Goal: Task Accomplishment & Management: Use online tool/utility

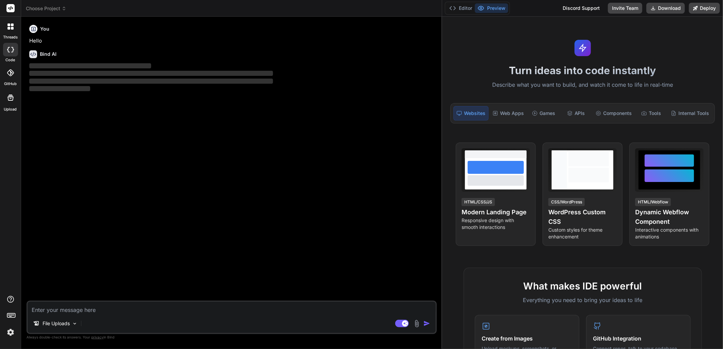
drag, startPoint x: 252, startPoint y: 116, endPoint x: 515, endPoint y: 140, distance: 263.9
click at [584, 140] on div "Choose Project Created with Pixso. Bind AI Web Search Created with Pixso. Code …" at bounding box center [372, 174] width 702 height 349
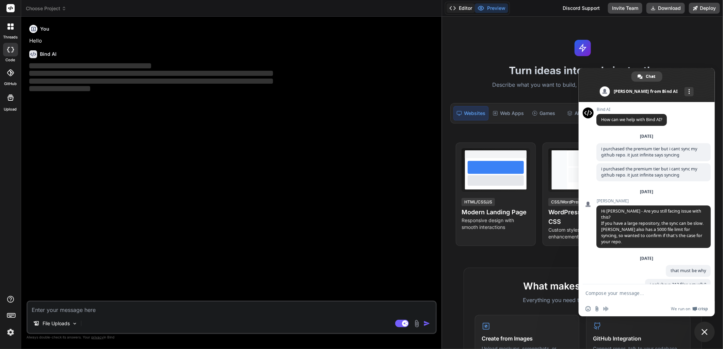
scroll to position [283, 0]
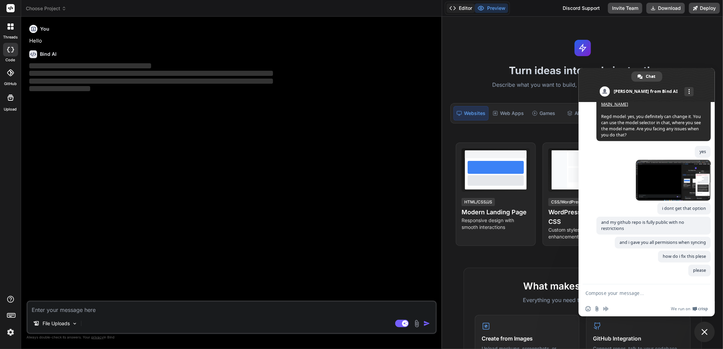
click at [457, 9] on button "Editor" at bounding box center [461, 8] width 28 height 10
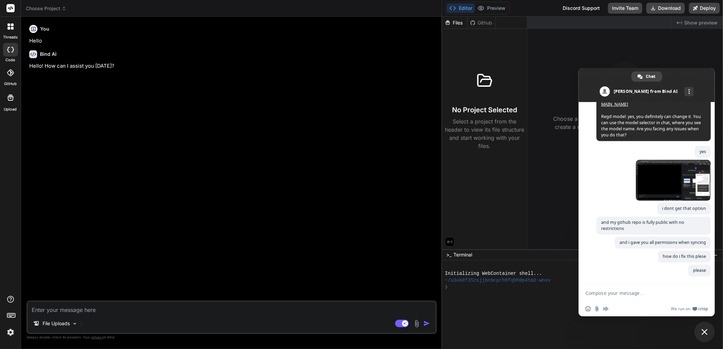
type textarea "x"
click at [83, 310] on textarea at bounding box center [232, 308] width 408 height 12
type textarea "i"
type textarea "x"
type textarea "i"
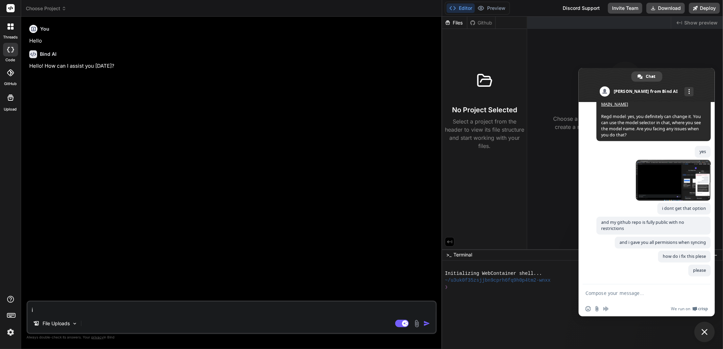
type textarea "x"
type textarea "i n"
type textarea "x"
type textarea "i ne"
type textarea "x"
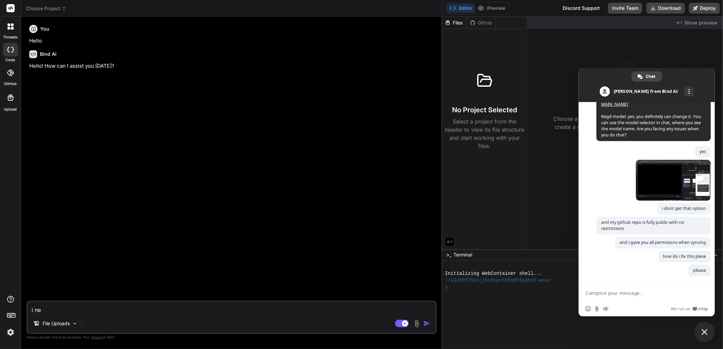
type textarea "i nee"
type textarea "x"
type textarea "i need"
type textarea "x"
type textarea "i need"
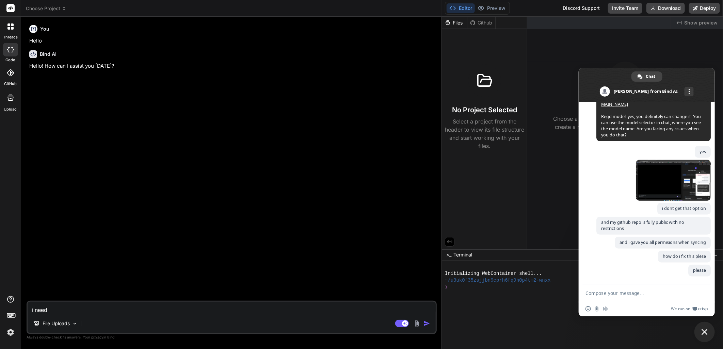
type textarea "x"
type textarea "i need y"
type textarea "x"
type textarea "i need yo"
type textarea "x"
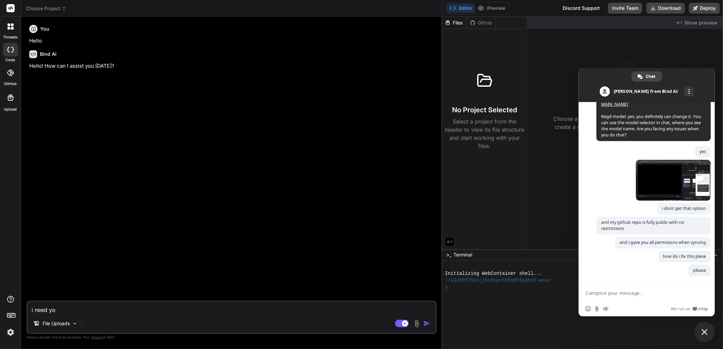
type textarea "i need you"
type textarea "x"
type textarea "i need you"
type textarea "x"
type textarea "i need you t"
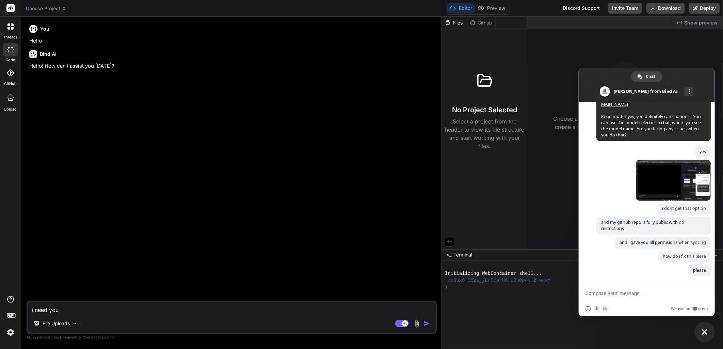
type textarea "x"
type textarea "i need you to"
type textarea "x"
type textarea "i need you to"
type textarea "x"
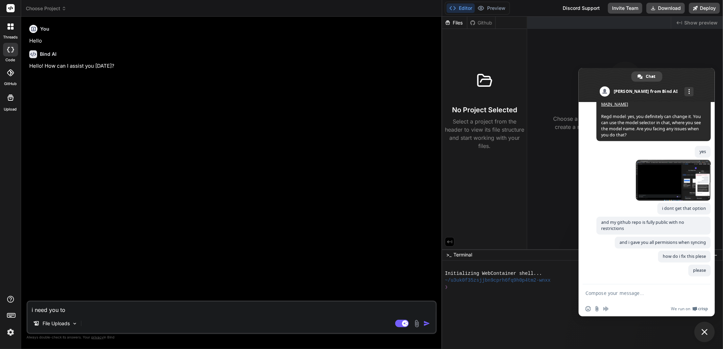
type textarea "i need you to h"
type textarea "x"
type textarea "i need you to he"
type textarea "x"
type textarea "i need you to hel"
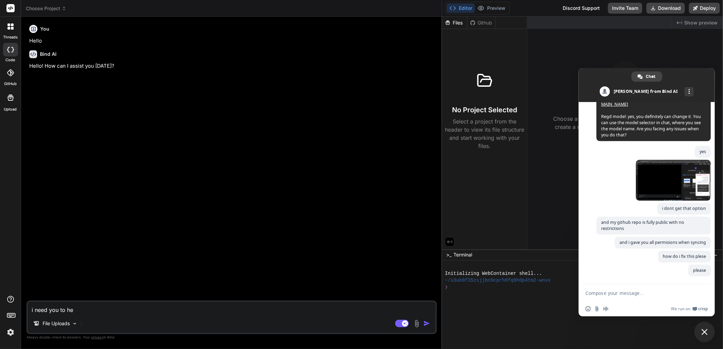
type textarea "x"
type textarea "i need you to help"
type textarea "x"
type textarea "i need you to help"
type textarea "x"
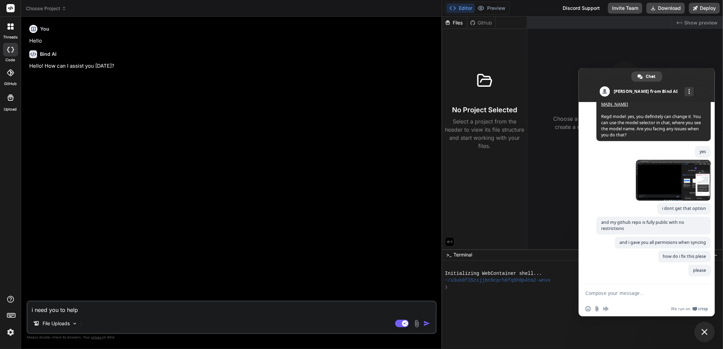
type textarea "i need you to help e"
type textarea "x"
type textarea "i need you to help em"
type textarea "x"
click at [7, 77] on div at bounding box center [10, 72] width 15 height 15
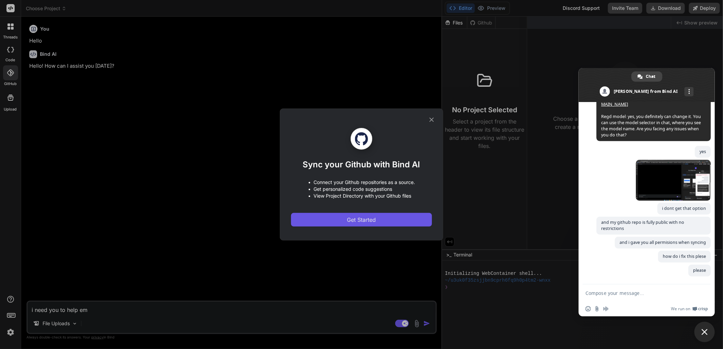
click at [367, 222] on span "Get Started" at bounding box center [361, 220] width 29 height 8
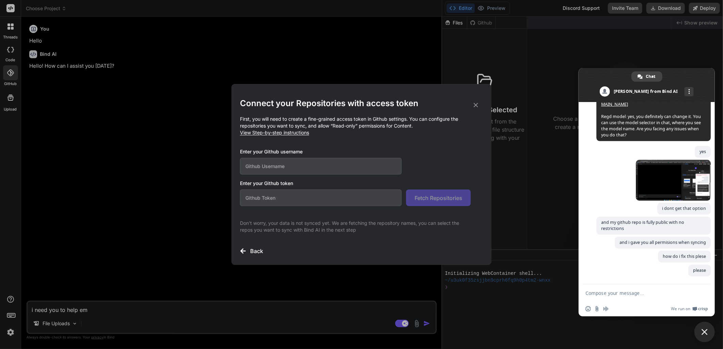
click at [189, 118] on div "Connect your Repositories with access token First, you will need to create a fi…" at bounding box center [361, 174] width 723 height 349
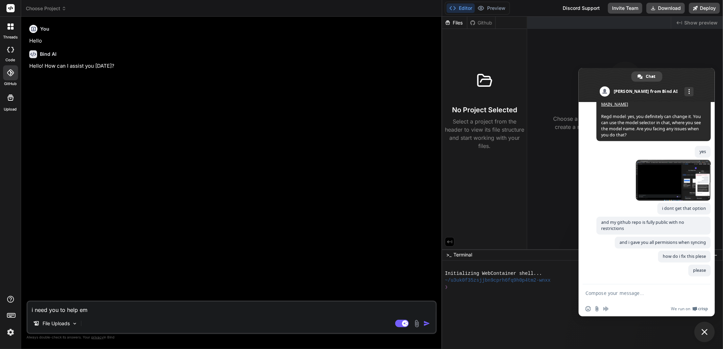
type textarea "i need you to help e"
type textarea "x"
type textarea "i need you to help"
type textarea "x"
type textarea "i need you to help m"
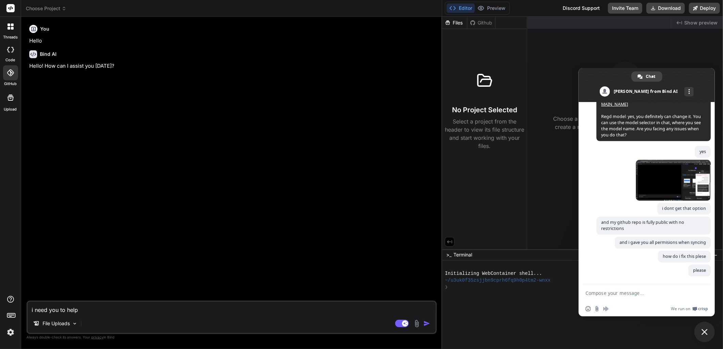
type textarea "x"
type textarea "i need you to help me"
type textarea "x"
type textarea "i need you to help me"
type textarea "x"
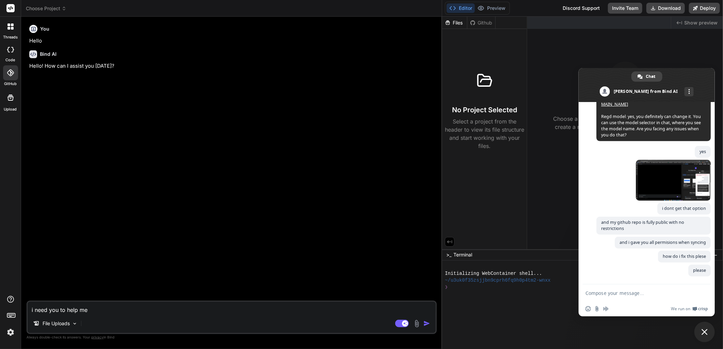
type textarea "i need you to help me c"
type textarea "x"
type textarea "i need you to help me cr"
type textarea "x"
type textarea "i need you to help me cre"
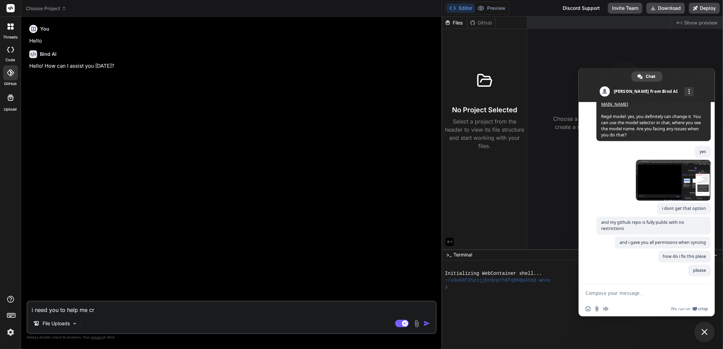
type textarea "x"
type textarea "i need you to help me crea"
type textarea "x"
type textarea "i need you to help me creat"
type textarea "x"
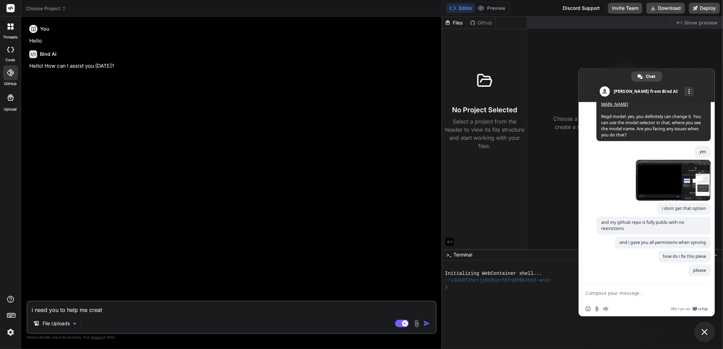
type textarea "i need you to help me create"
type textarea "x"
type textarea "i need you to help me create"
type textarea "x"
type textarea "i need you to help me create a"
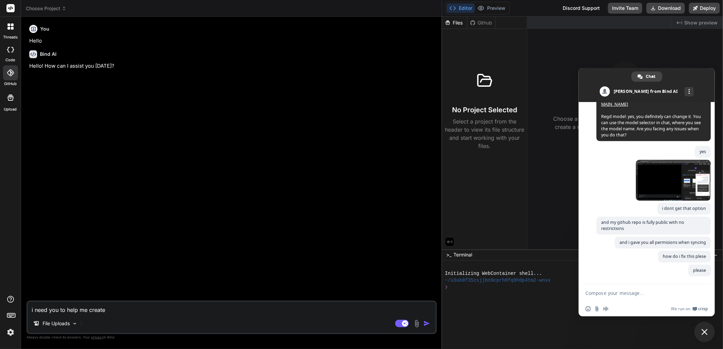
type textarea "x"
type textarea "i need you to help me create a"
type textarea "x"
type textarea "i need you to help me create a N"
type textarea "x"
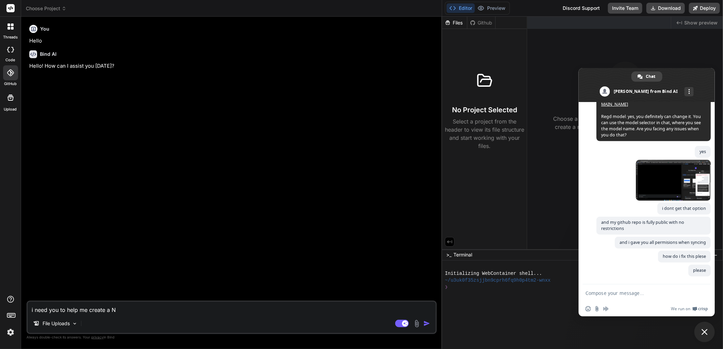
type textarea "i need you to help me create a Ne"
type textarea "x"
type textarea "i need you to help me create a Nex"
type textarea "x"
type textarea "i need you to help me create a Next"
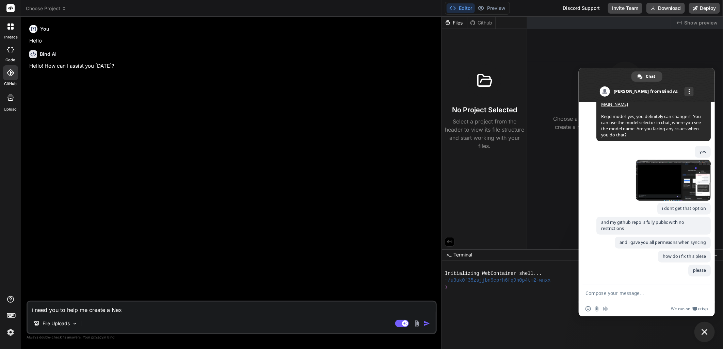
type textarea "x"
type textarea "i need you to help me create a Next."
type textarea "x"
type textarea "i need you to help me create a Next.j"
type textarea "x"
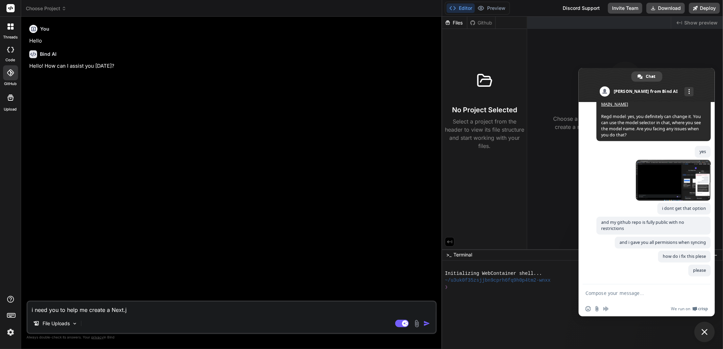
type textarea "i need you to help me create a Next.js"
type textarea "x"
type textarea "i need you to help me create a Next.js"
type textarea "x"
type textarea "i need you to help me create a Next.js S"
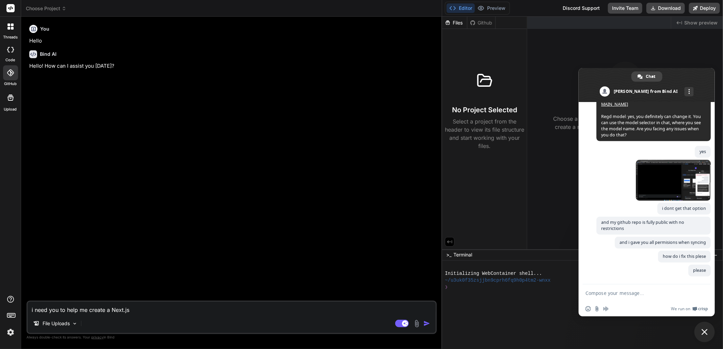
type textarea "x"
type textarea "i need you to help me create a Next.js Sp"
type textarea "x"
type textarea "i need you to help me create a Next.js Spo"
type textarea "x"
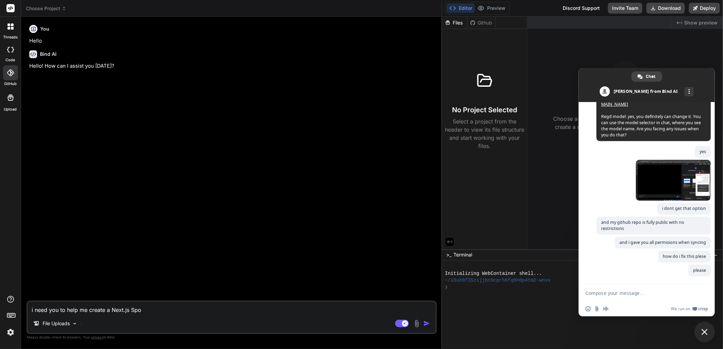
type textarea "i need you to help me create a Next.js Spor"
type textarea "x"
type textarea "i need you to help me create a Next.js Sport"
type textarea "x"
type textarea "i need you to help me create a Next.js Sports"
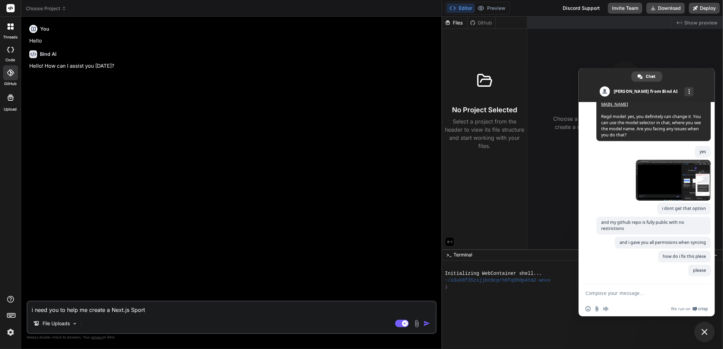
type textarea "x"
type textarea "i need you to help me create a Next.js Sports"
type textarea "x"
type textarea "i need you to help me create a Next.js Sports B"
type textarea "x"
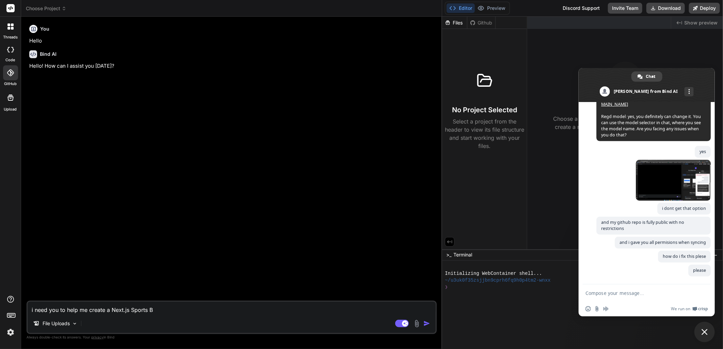
type textarea "i need you to help me create a Next.js Sports Be"
type textarea "x"
type textarea "i need you to help me create a Next.js Sports Bet"
type textarea "x"
type textarea "i need you to help me create a Next.js Sports Bett"
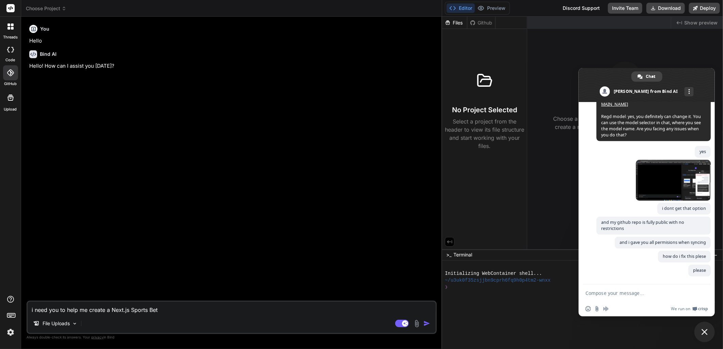
type textarea "x"
type textarea "i need you to help me create a Next.js Sports Betti"
type textarea "x"
type textarea "i need you to help me create a Next.js Sports Bettin"
type textarea "x"
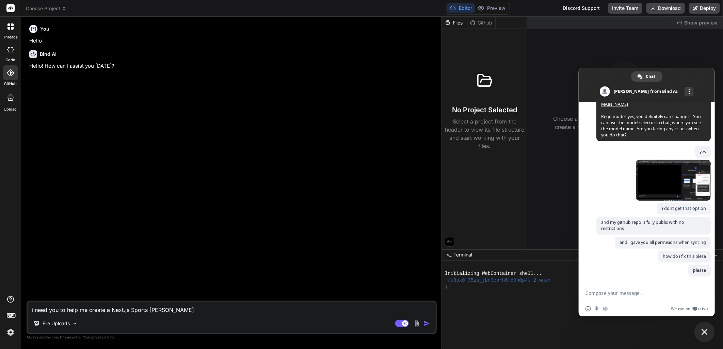
type textarea "i need you to help me create a Next.js Sports Betting"
type textarea "x"
type textarea "i need you to help me create a Next.js Sports Betting"
type textarea "x"
type textarea "i need you to help me create a Next.js Sports Betting w"
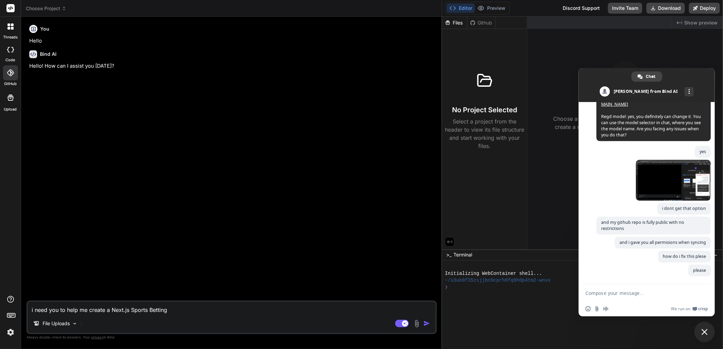
type textarea "x"
type textarea "i need you to help me create a Next.js Sports Betting we"
type textarea "x"
type textarea "i need you to help me create a Next.js Sports Betting web"
type textarea "x"
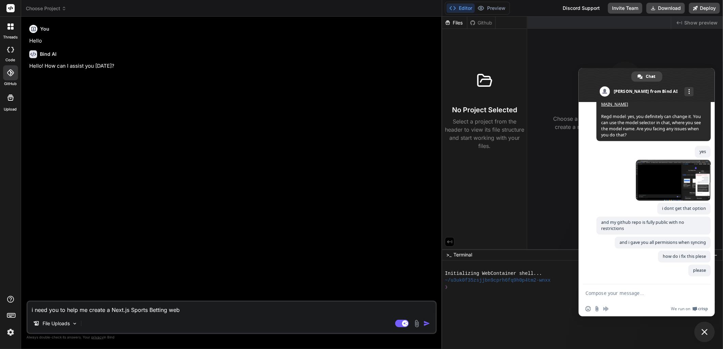
type textarea "i need you to help me create a Next.js Sports Betting webs"
type textarea "x"
type textarea "i need you to help me create a Next.js Sports Betting websi"
type textarea "x"
type textarea "i need you to help me create a Next.js Sports Betting websir"
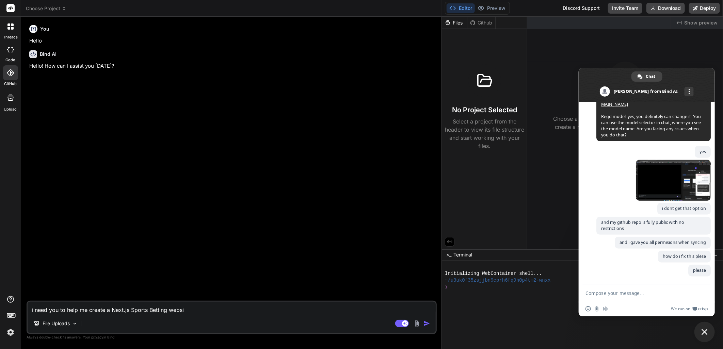
type textarea "x"
type textarea "i need you to help me create a Next.js Sports Betting websi"
type textarea "x"
type textarea "i need you to help me create a Next.js Sports Betting websit"
type textarea "x"
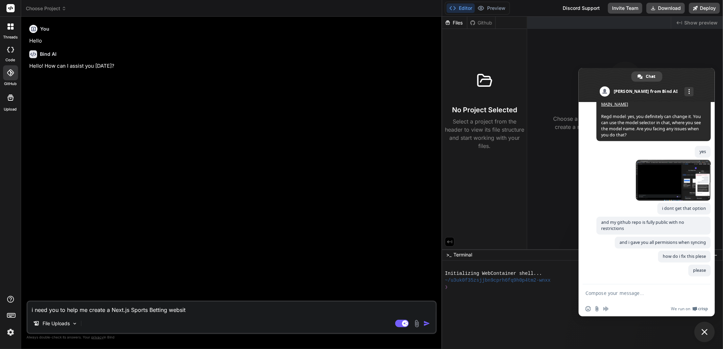
type textarea "i need you to help me create a Next.js Sports Betting website"
type textarea "x"
type textarea "i need you to help me create a Next.js Sports Betting website/"
type textarea "x"
type textarea "i need you to help me create a Next.js Sports Betting website/w"
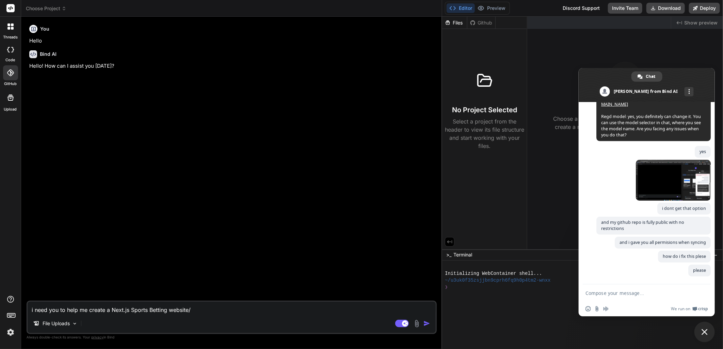
type textarea "x"
type textarea "i need you to help me create a Next.js Sports Betting website/we"
type textarea "x"
type textarea "i need you to help me create a Next.js Sports Betting website/web"
type textarea "x"
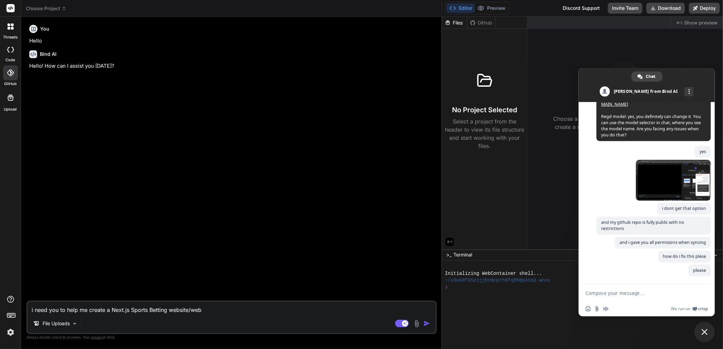
type textarea "i need you to help me create a Next.js Sports Betting website/web"
type textarea "x"
type textarea "i need you to help me create a Next.js Sports Betting website/web a"
type textarea "x"
type textarea "i need you to help me create a Next.js Sports Betting website/web ap"
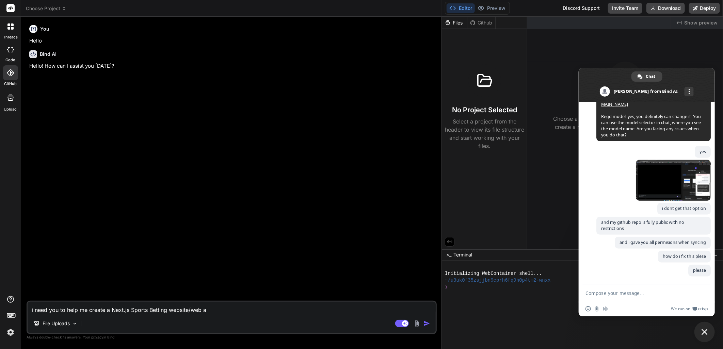
type textarea "x"
type textarea "i need you to help me create a Next.js Sports Betting website/web app"
type textarea "x"
type textarea "i need you to help me create a Next.js Sports Betting website/web appl"
type textarea "x"
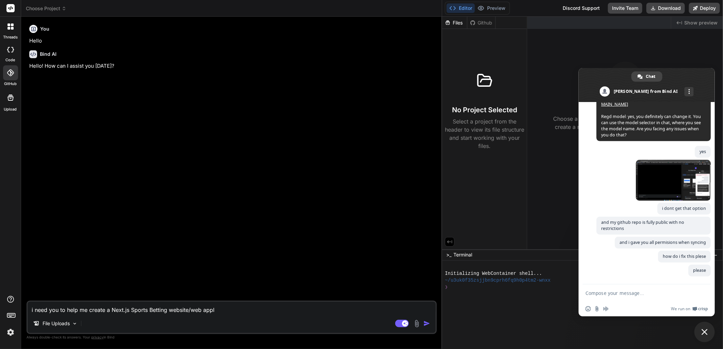
type textarea "i need you to help me create a Next.js Sports Betting website/web appli"
type textarea "x"
type textarea "i need you to help me create a Next.js Sports Betting website/web applic"
type textarea "x"
type textarea "i need you to help me create a Next.js Sports Betting website/web applica"
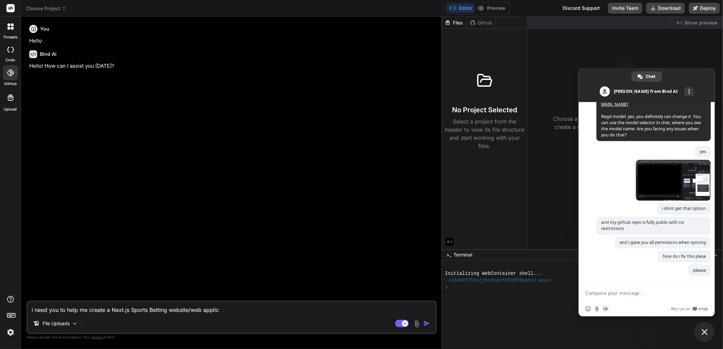
type textarea "x"
type textarea "i need you to help me create a Next.js Sports Betting website/web applicat"
type textarea "x"
type textarea "i need you to help me create a Next.js Sports Betting website/web applicati"
type textarea "x"
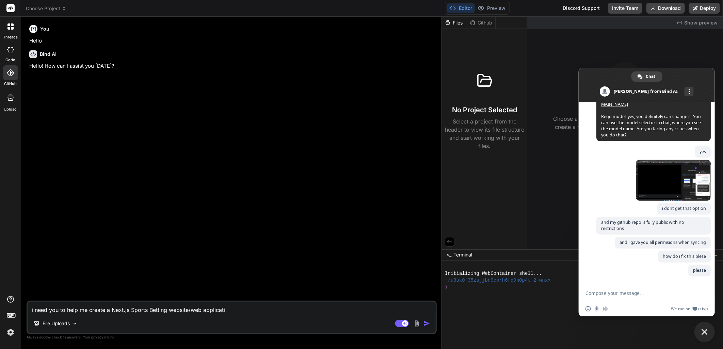
type textarea "i need you to help me create a Next.js Sports Betting website/web applicatio"
type textarea "x"
type textarea "i need you to help me create a Next.js Sports Betting website/web application"
type textarea "x"
type textarea "i need you to help me create a Next.js Sports Betting website/web application."
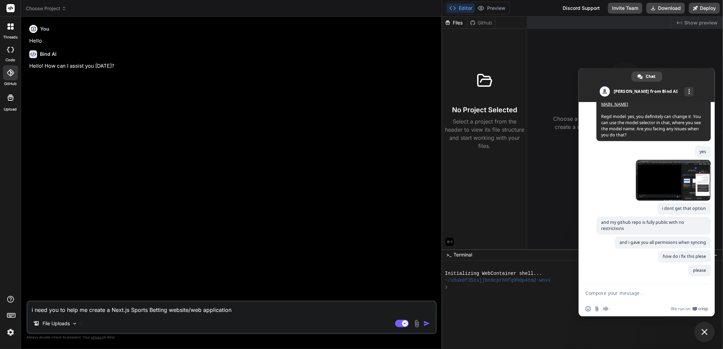
type textarea "x"
type textarea "i need you to help me create a Next.js Sports Betting website/web application."
type textarea "x"
type textarea "i need you to help me create a Next.js Sports Betting website/web application. i"
type textarea "x"
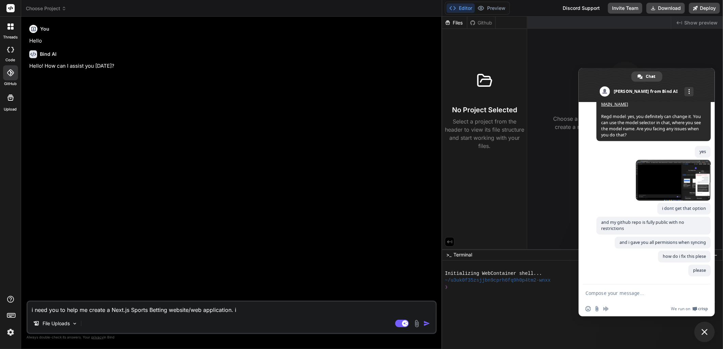
type textarea "i need you to help me create a Next.js Sports Betting website/web application. i"
type textarea "x"
type textarea "i need you to help me create a Next.js Sports Betting website/web application. …"
type textarea "x"
type textarea "i need you to help me create a Next.js Sports Betting website/web application. …"
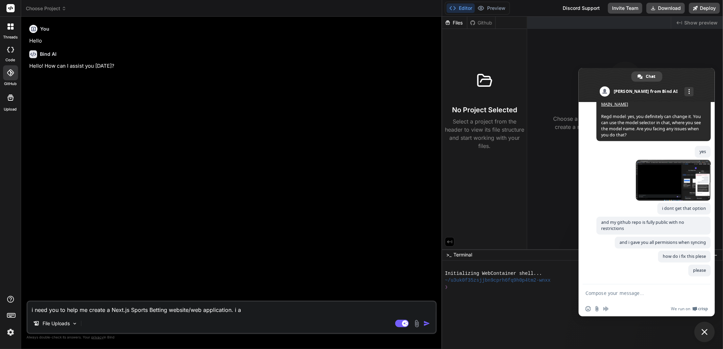
type textarea "x"
type textarea "i need you to help me create a Next.js Sports Betting website/web application. …"
type textarea "x"
type textarea "i need you to help me create a Next.js Sports Betting website/web application. …"
type textarea "x"
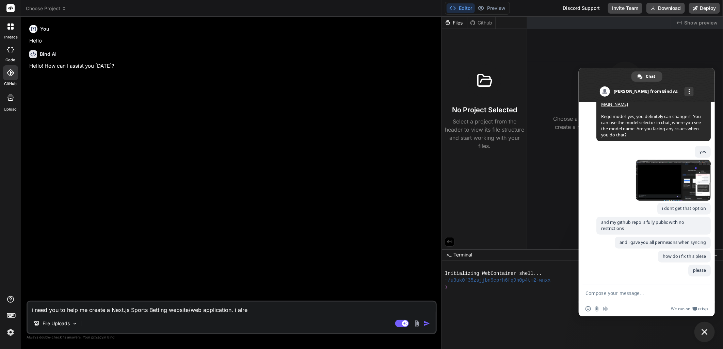
type textarea "i need you to help me create a Next.js Sports Betting website/web application. …"
type textarea "x"
type textarea "i need you to help me create a Next.js Sports Betting website/web application. …"
type textarea "x"
type textarea "i need you to help me create a Next.js Sports Betting website/web application. …"
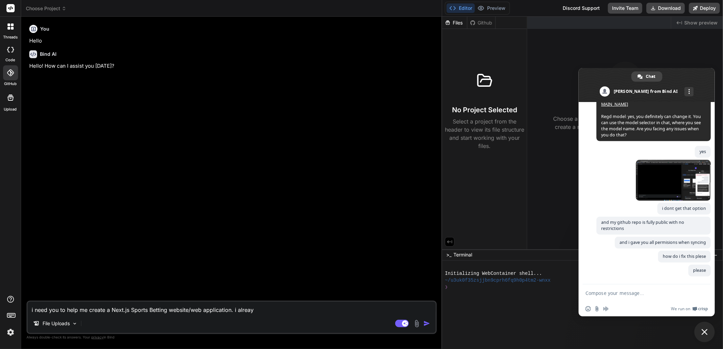
type textarea "x"
type textarea "i need you to help me create a Next.js Sports Betting website/web application. …"
type textarea "x"
type textarea "i need you to help me create a Next.js Sports Betting website/web application. …"
type textarea "x"
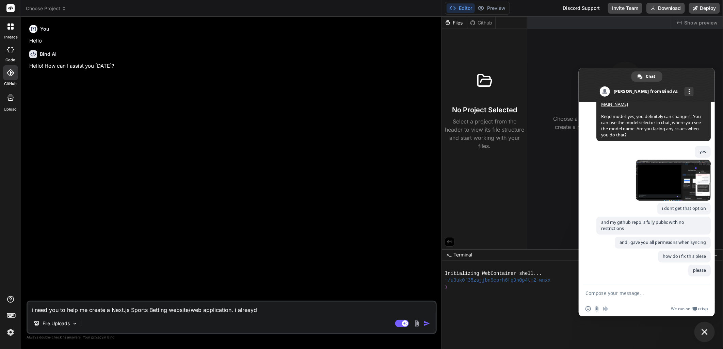
type textarea "i need you to help me create a Next.js Sports Betting website/web application. …"
type textarea "x"
type textarea "i need you to help me create a Next.js Sports Betting website/web application. …"
type textarea "x"
type textarea "i need you to help me create a Next.js Sports Betting website/web application. …"
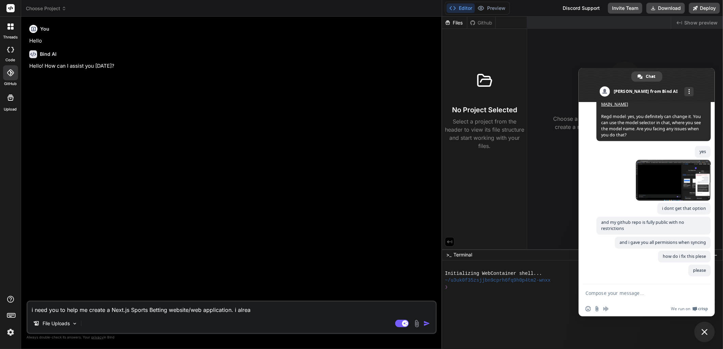
type textarea "x"
type textarea "i need you to help me create a Next.js Sports Betting website/web application. …"
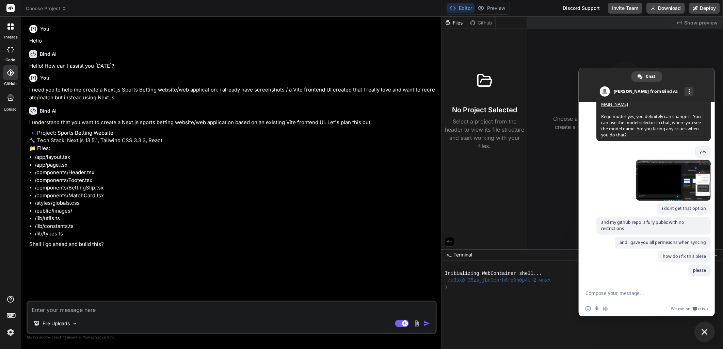
click at [45, 161] on li "/app/page.tsx" at bounding box center [235, 165] width 401 height 8
click at [1, 105] on div "Upload" at bounding box center [10, 100] width 21 height 26
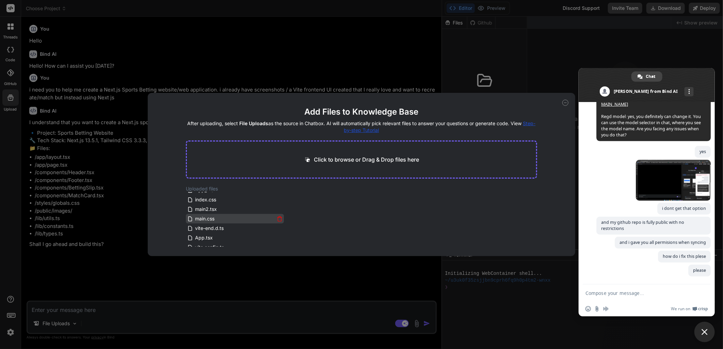
scroll to position [412, 0]
click at [100, 238] on div "Add Files to Knowledge Base After uploading, select File Uploads as the source …" at bounding box center [361, 174] width 723 height 349
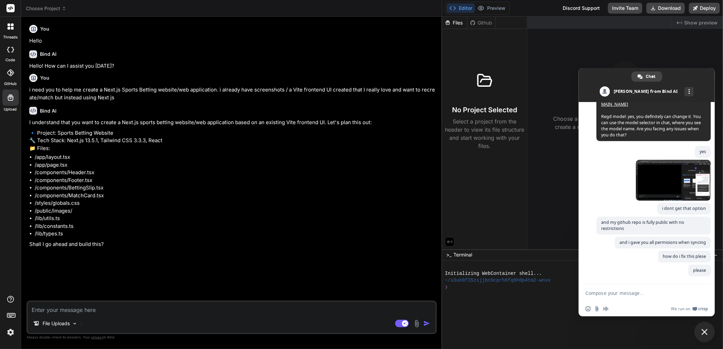
click at [83, 307] on textarea at bounding box center [232, 308] width 408 height 12
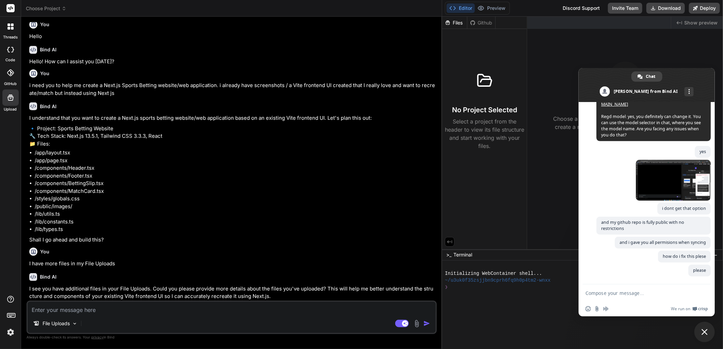
scroll to position [4, 0]
click at [151, 312] on textarea at bounding box center [232, 308] width 408 height 12
click at [12, 94] on icon at bounding box center [10, 98] width 8 height 8
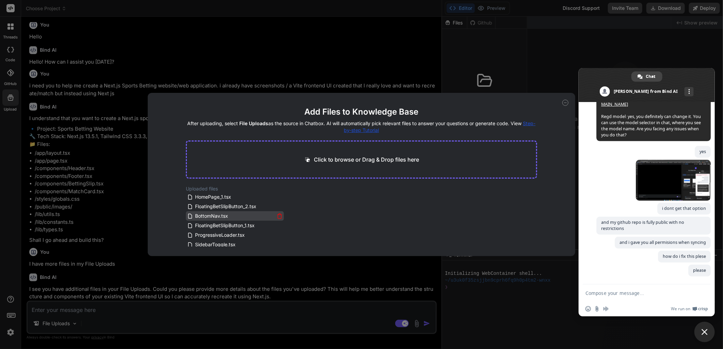
scroll to position [151, 0]
click at [103, 205] on div "Add Files to Knowledge Base After uploading, select File Uploads as the source …" at bounding box center [361, 174] width 723 height 349
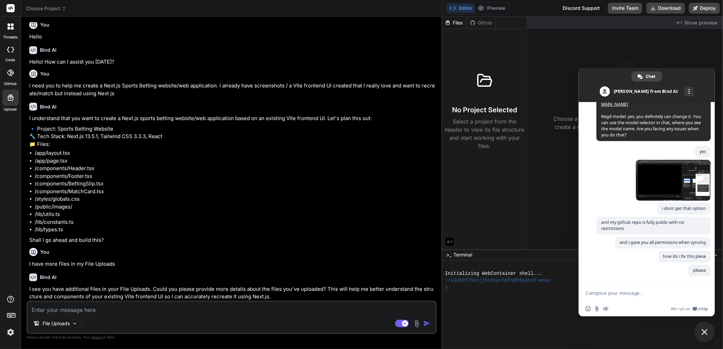
click at [99, 310] on textarea at bounding box center [232, 308] width 408 height 12
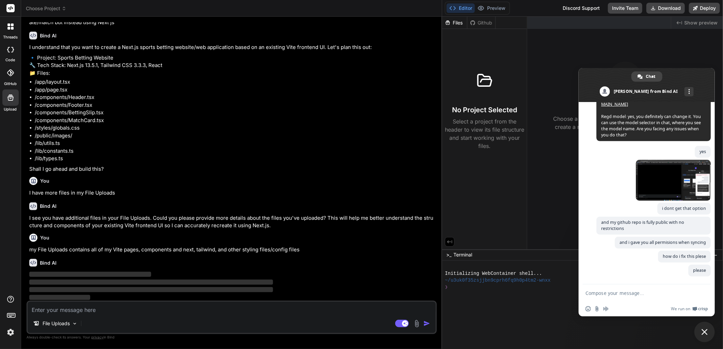
click at [685, 50] on div "Created with Pixso. Show preview Select a File to Begin Choose a file from the …" at bounding box center [625, 133] width 196 height 233
click at [706, 74] on span at bounding box center [647, 85] width 136 height 34
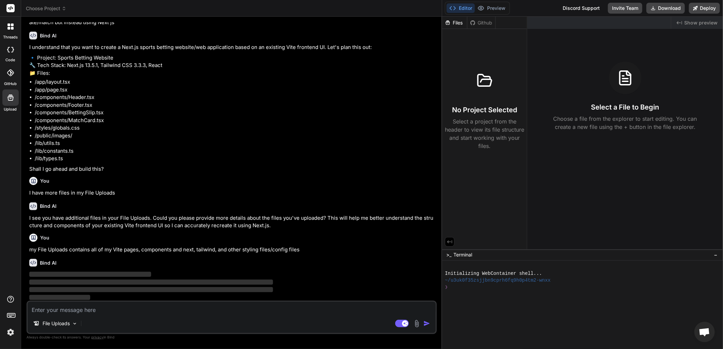
drag, startPoint x: 443, startPoint y: 116, endPoint x: 438, endPoint y: 116, distance: 4.4
click at [442, 116] on div "Choose Project Created with Pixso. Bind AI Web Search Created with Pixso. Code …" at bounding box center [372, 174] width 702 height 349
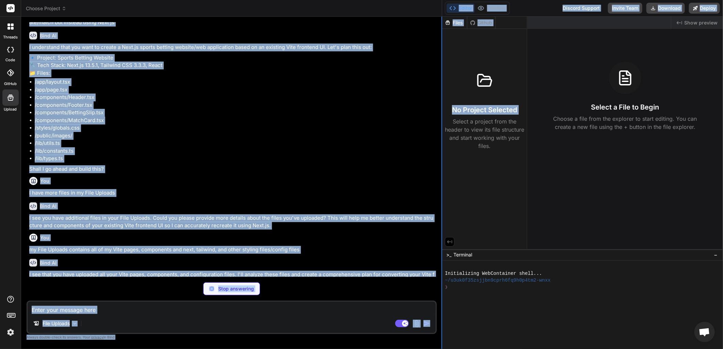
drag, startPoint x: 438, startPoint y: 116, endPoint x: 442, endPoint y: 116, distance: 3.7
click at [442, 116] on div at bounding box center [442, 183] width 1 height 333
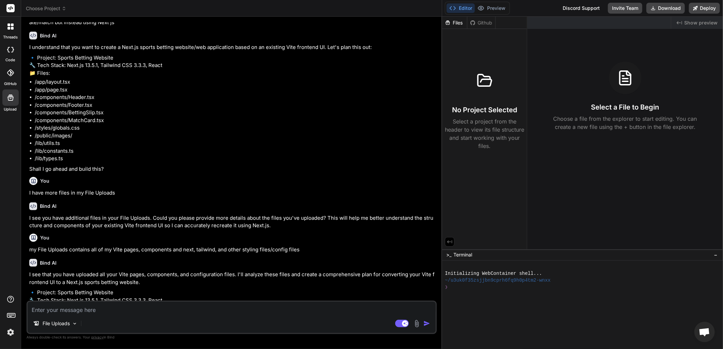
drag, startPoint x: 442, startPoint y: 116, endPoint x: 447, endPoint y: 146, distance: 30.3
click at [605, 130] on div "Choose Project Created with Pixso. Bind AI Web Search Created with Pixso. Code …" at bounding box center [372, 174] width 702 height 349
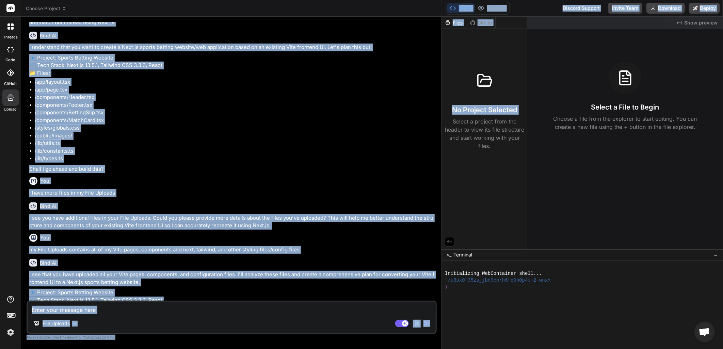
click at [272, 132] on li "/public/images/" at bounding box center [235, 136] width 401 height 8
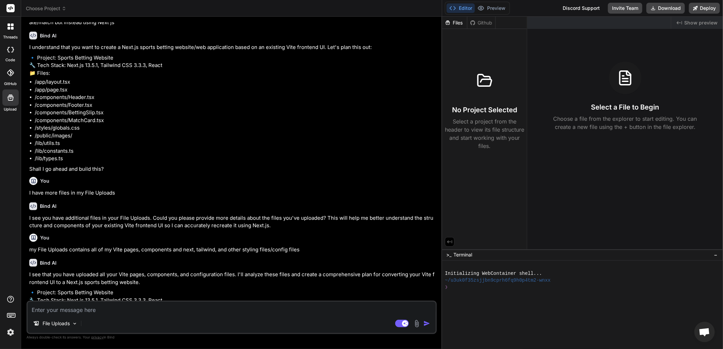
scroll to position [267, 0]
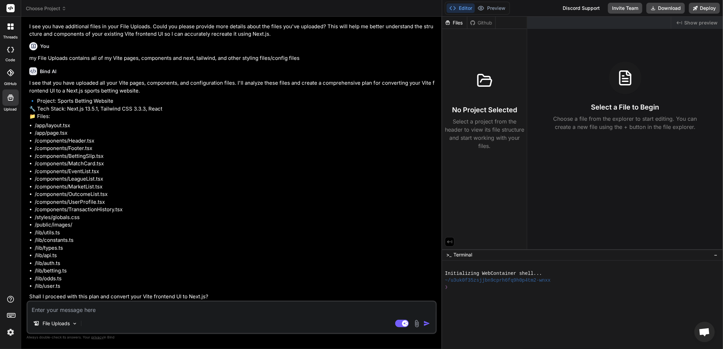
click at [93, 309] on textarea at bounding box center [232, 308] width 408 height 12
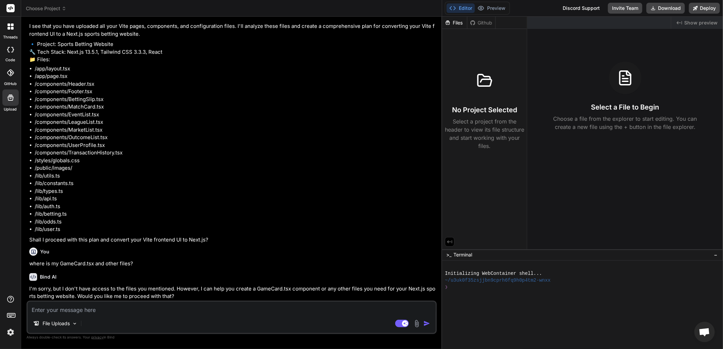
scroll to position [323, 0]
click at [9, 101] on div at bounding box center [10, 98] width 16 height 16
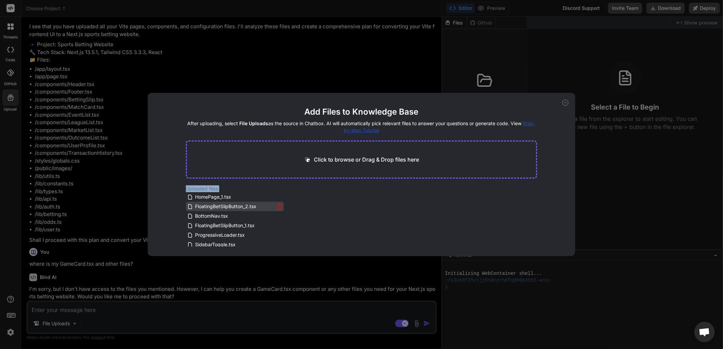
scroll to position [412, 0]
drag, startPoint x: 179, startPoint y: 191, endPoint x: 371, endPoint y: 212, distance: 192.9
click at [371, 212] on div "Add Files to Knowledge Base After uploading, select File Uploads as the source …" at bounding box center [361, 174] width 427 height 163
click at [371, 211] on div "Uploaded files HomePage_1.tsx FloatingBetSlipButton_2.tsx BottomNav.tsx Floatin…" at bounding box center [362, 216] width 352 height 61
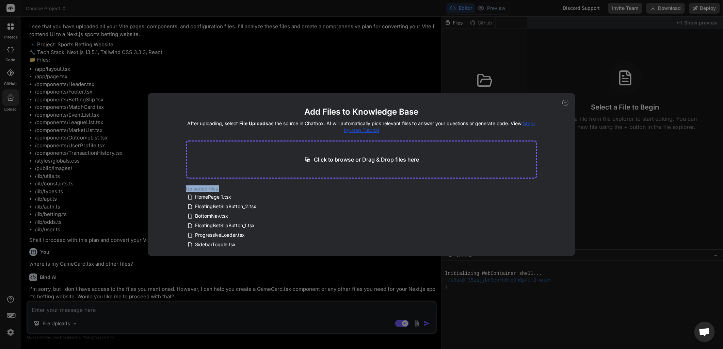
click at [194, 188] on h2 "Uploaded files" at bounding box center [362, 189] width 352 height 7
click at [107, 188] on div "Add Files to Knowledge Base After uploading, select File Uploads as the source …" at bounding box center [361, 174] width 723 height 349
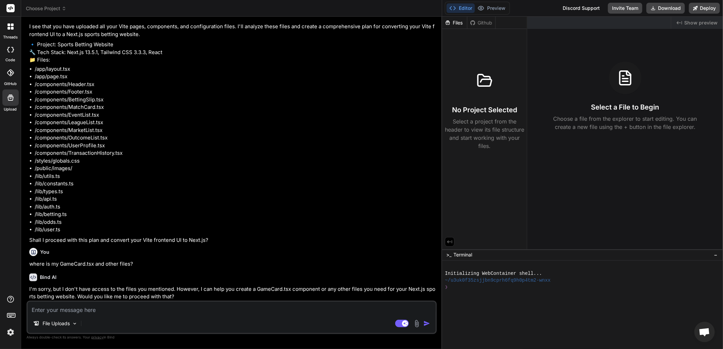
click at [486, 21] on div "Github" at bounding box center [481, 22] width 28 height 7
click at [93, 313] on textarea at bounding box center [232, 308] width 408 height 12
click at [416, 325] on img at bounding box center [417, 324] width 8 height 8
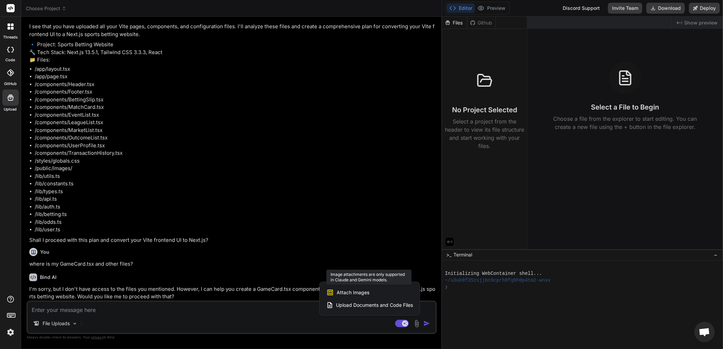
click at [368, 289] on div "Attach Images Image attachments are only supported in Claude and Gemini models." at bounding box center [369, 292] width 86 height 13
click at [346, 305] on span "Upload Documents and Code Files" at bounding box center [374, 305] width 77 height 7
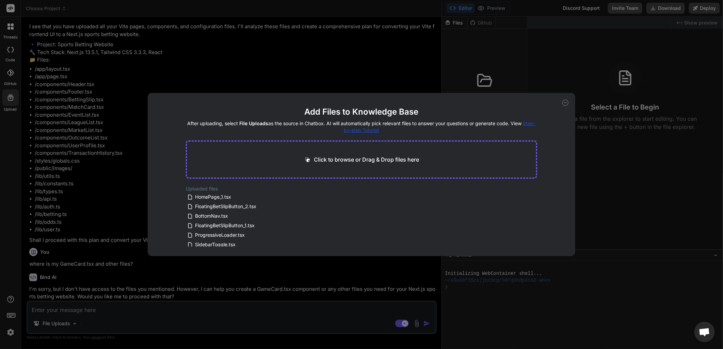
click at [352, 159] on p "Click to browse or Drag & Drop files here" at bounding box center [366, 160] width 105 height 8
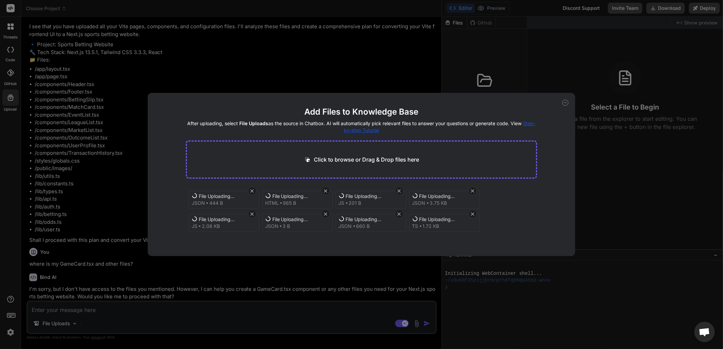
click at [357, 159] on p "Click to browse or Drag & Drop files here" at bounding box center [366, 160] width 105 height 8
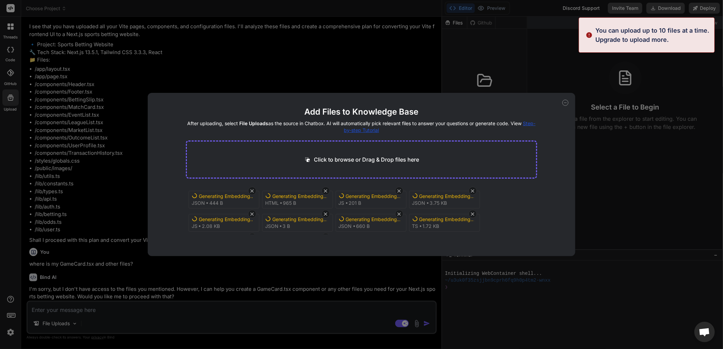
scroll to position [26, 0]
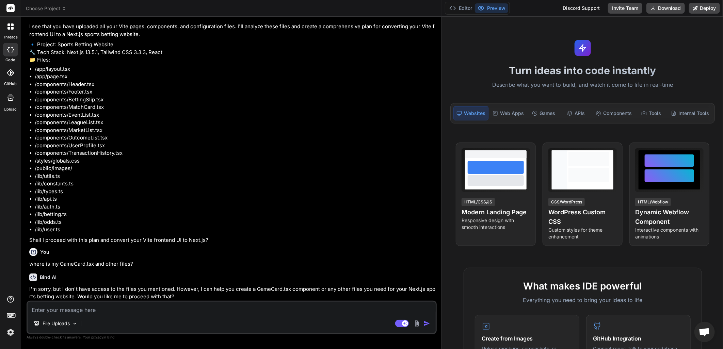
scroll to position [283, 0]
click at [416, 325] on img at bounding box center [417, 324] width 8 height 8
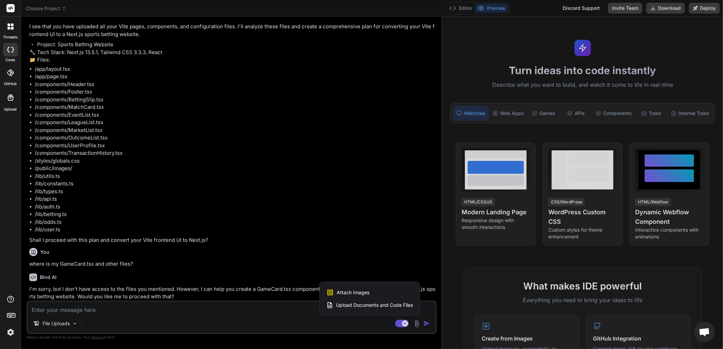
click at [355, 309] on span "Upload Documents and Code Files" at bounding box center [374, 305] width 77 height 7
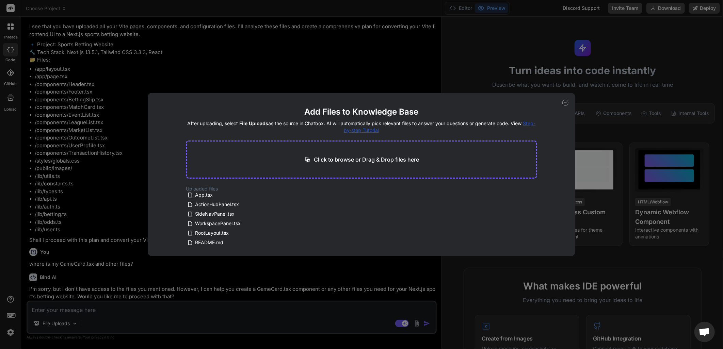
scroll to position [0, 0]
click at [338, 155] on div "Click to browse or Drag & Drop files here" at bounding box center [362, 160] width 352 height 38
click at [340, 159] on p "Click to browse or Drag & Drop files here" at bounding box center [366, 160] width 105 height 8
click at [363, 64] on div "Add Files to Knowledge Base After uploading, select File Uploads as the source …" at bounding box center [361, 174] width 723 height 349
type textarea "x"
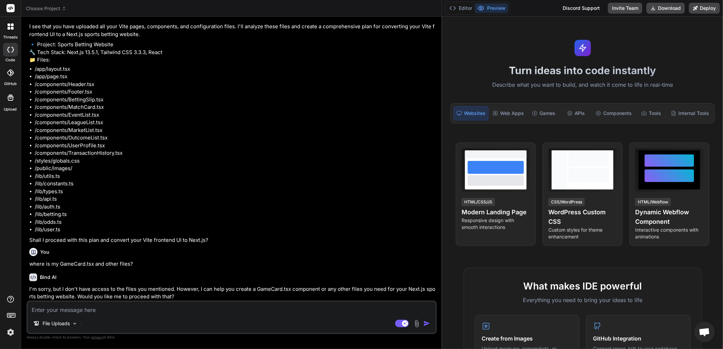
click at [66, 310] on textarea at bounding box center [232, 308] width 408 height 12
type textarea "n"
type textarea "x"
type textarea "no"
type textarea "x"
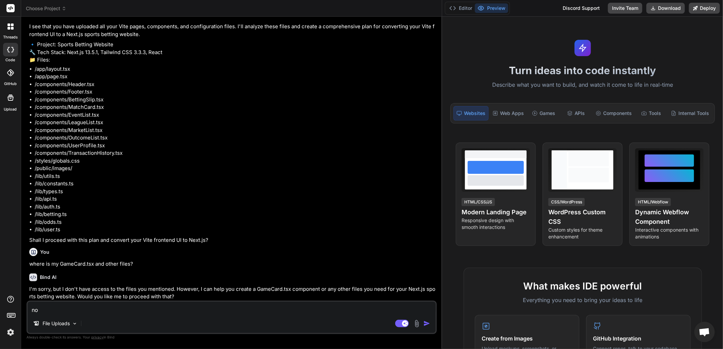
type textarea "now"
type textarea "x"
type textarea "now"
type textarea "x"
type textarea "now l"
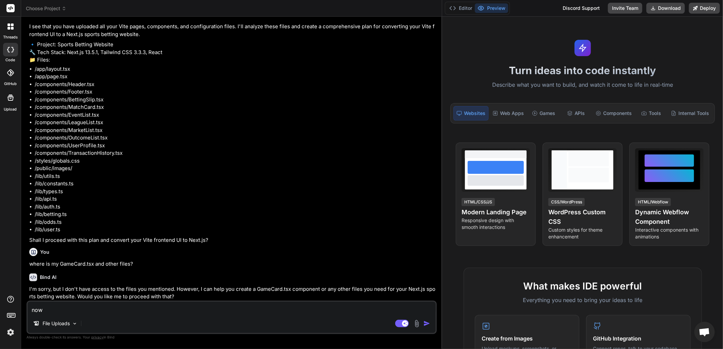
type textarea "x"
type textarea "now lo"
type textarea "x"
type textarea "now loo"
type textarea "x"
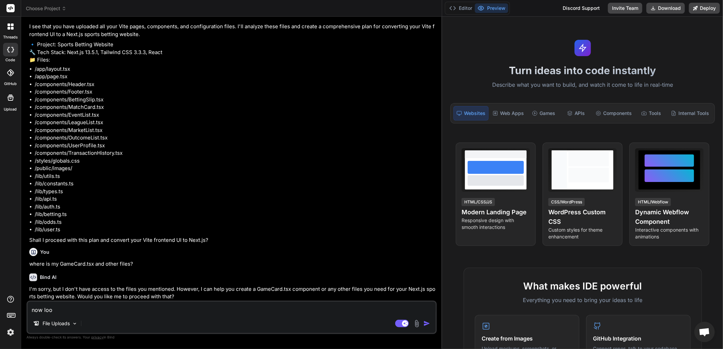
type textarea "now look"
type textarea "x"
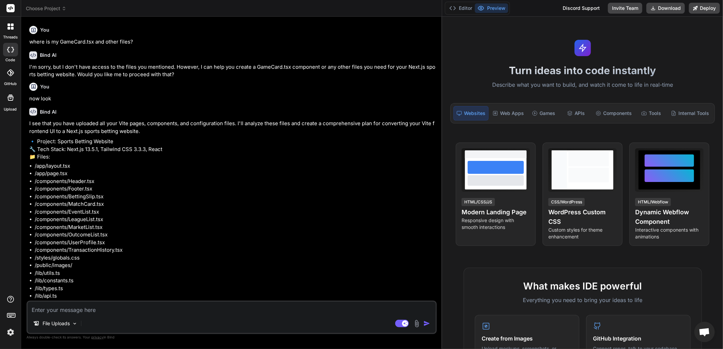
scroll to position [586, 0]
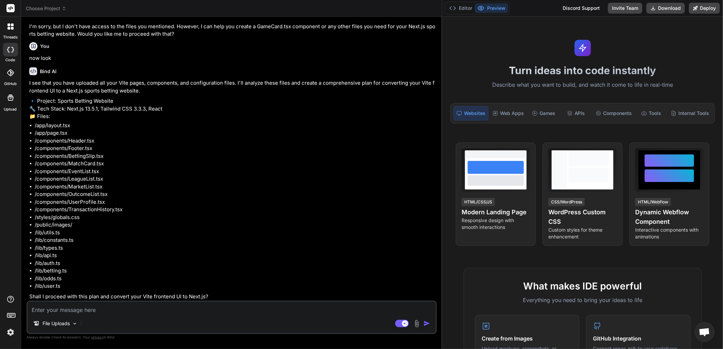
click at [416, 324] on img at bounding box center [417, 324] width 8 height 8
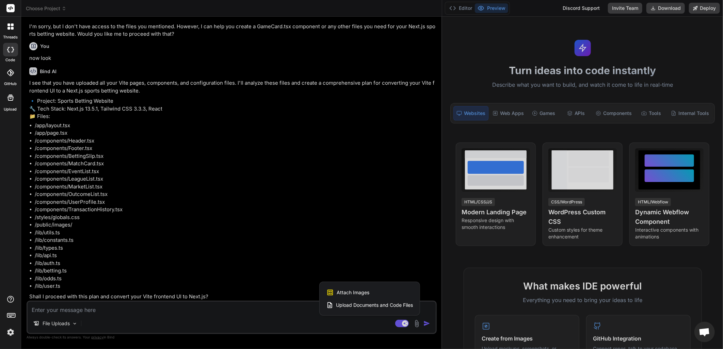
click at [355, 305] on span "Upload Documents and Code Files" at bounding box center [374, 305] width 77 height 7
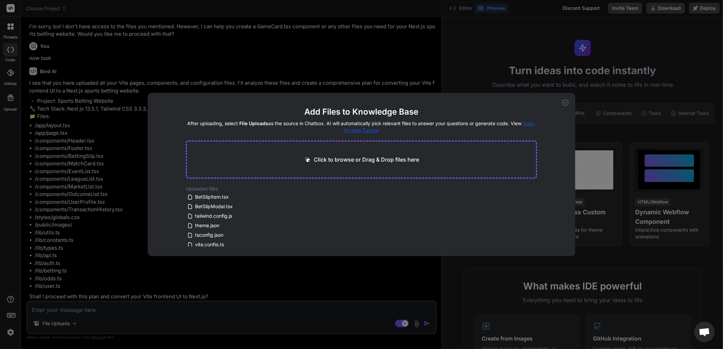
click at [324, 156] on p "Click to browse or Drag & Drop files here" at bounding box center [366, 160] width 105 height 8
type textarea "x"
type input "C:\fakepath\BetSlipItem.tsx"
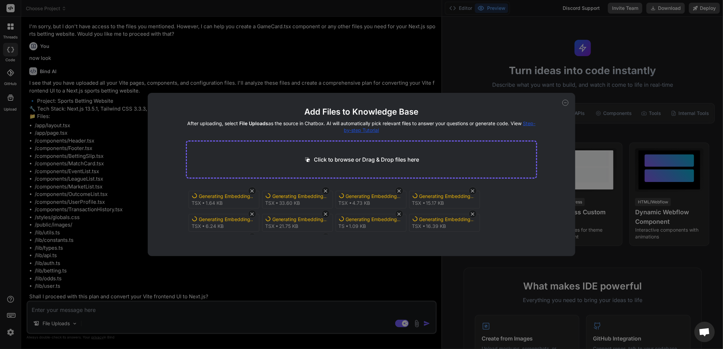
type textarea "x"
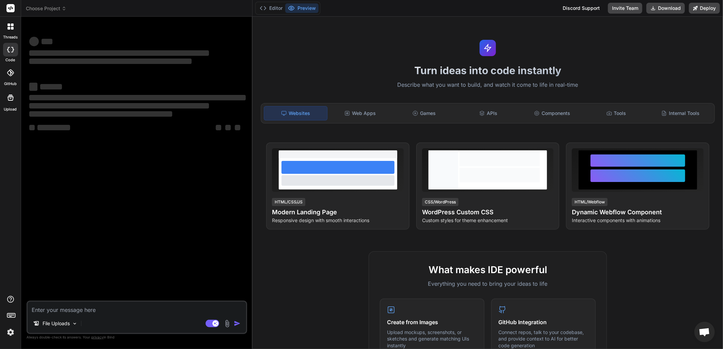
scroll to position [591, 0]
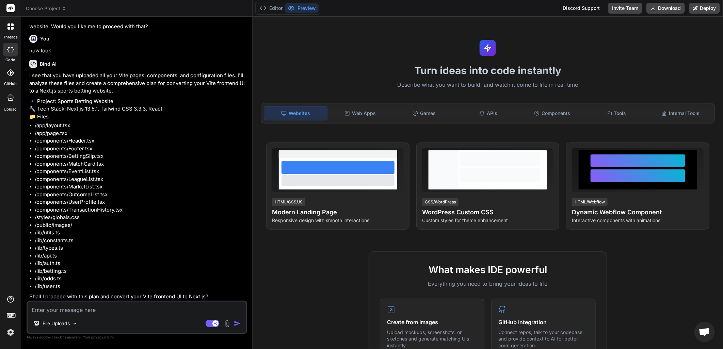
click at [228, 321] on img at bounding box center [227, 324] width 8 height 8
type textarea "x"
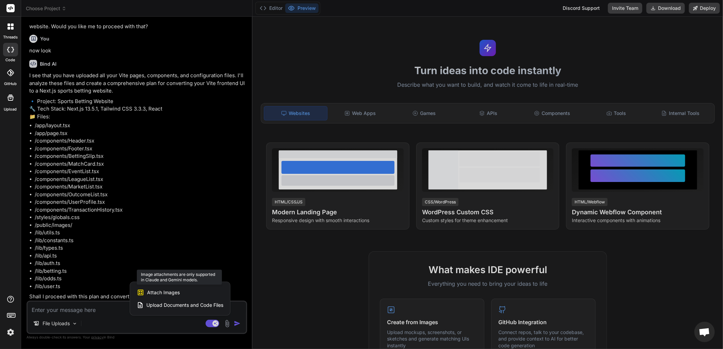
click at [175, 290] on span "Attach Images" at bounding box center [163, 292] width 33 height 7
click at [8, 330] on img at bounding box center [11, 333] width 12 height 12
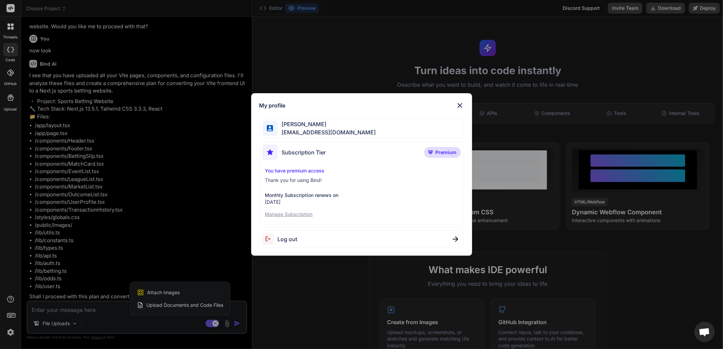
click at [288, 170] on p "You have premium access" at bounding box center [361, 170] width 193 height 7
click at [287, 179] on p "Thank you for using Bind!" at bounding box center [361, 180] width 193 height 7
click at [298, 137] on div "Elliott Miller elliotttmiller@hotmail.com" at bounding box center [361, 128] width 205 height 21
click at [301, 124] on span "Elliott Miller" at bounding box center [326, 124] width 98 height 8
click at [299, 146] on div "Subscription Tier" at bounding box center [294, 152] width 64 height 15
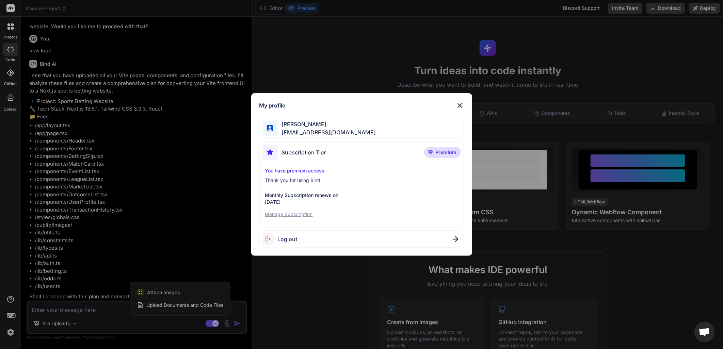
click at [440, 149] on span "Premium" at bounding box center [446, 152] width 21 height 7
click at [440, 151] on span "Premium" at bounding box center [446, 152] width 21 height 7
click at [440, 152] on span "Premium" at bounding box center [446, 152] width 21 height 7
click at [431, 150] on img at bounding box center [430, 152] width 5 height 4
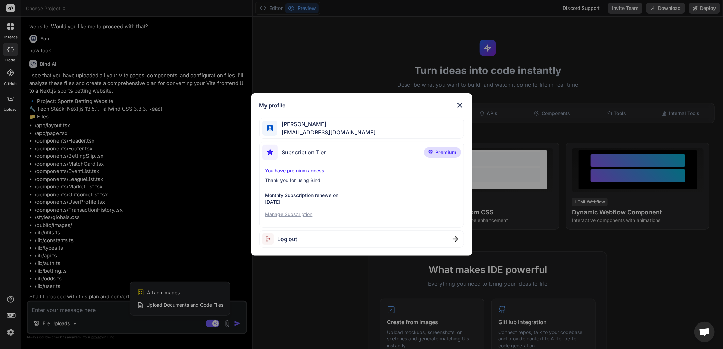
click at [457, 238] on img at bounding box center [455, 239] width 5 height 5
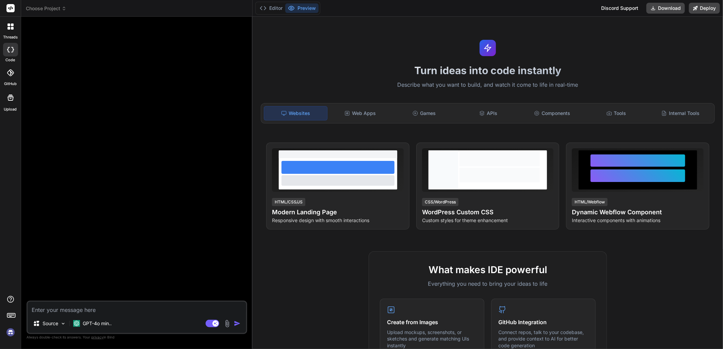
click at [11, 331] on img at bounding box center [11, 333] width 12 height 12
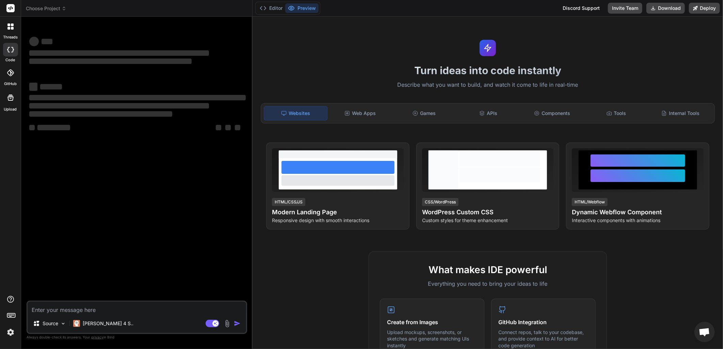
scroll to position [283, 0]
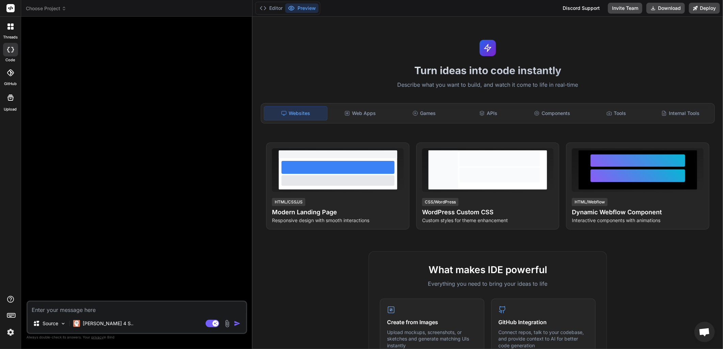
click at [49, 7] on span "Choose Project" at bounding box center [46, 8] width 41 height 7
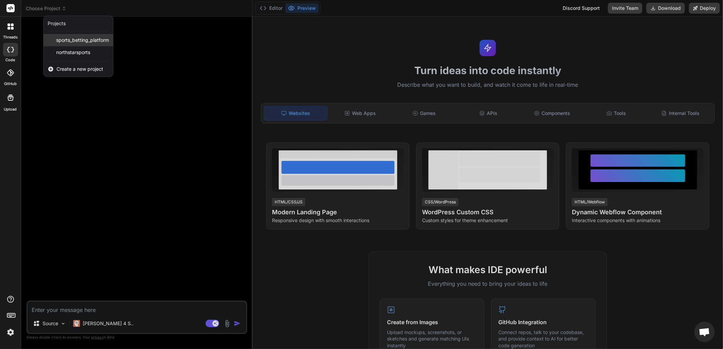
click at [79, 40] on span "sports_betting_platform" at bounding box center [82, 40] width 53 height 7
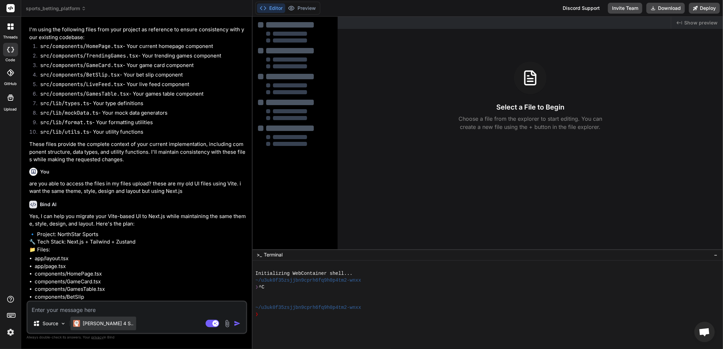
scroll to position [428, 0]
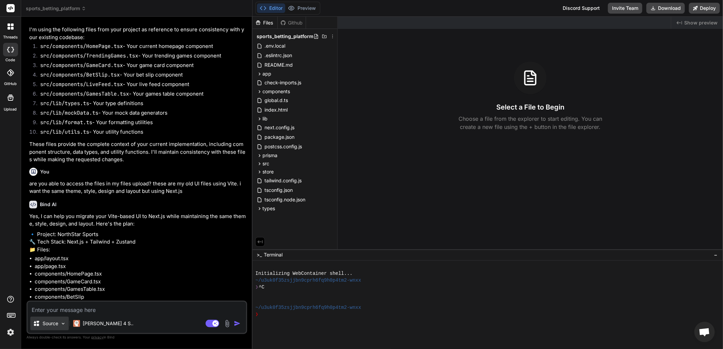
click at [51, 324] on p "Source" at bounding box center [51, 323] width 16 height 7
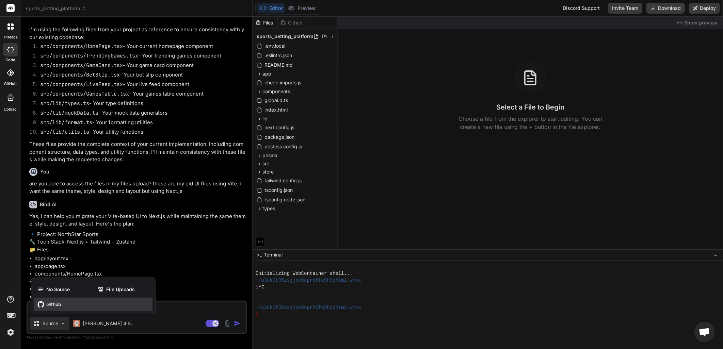
click at [54, 305] on span "Github" at bounding box center [53, 304] width 15 height 7
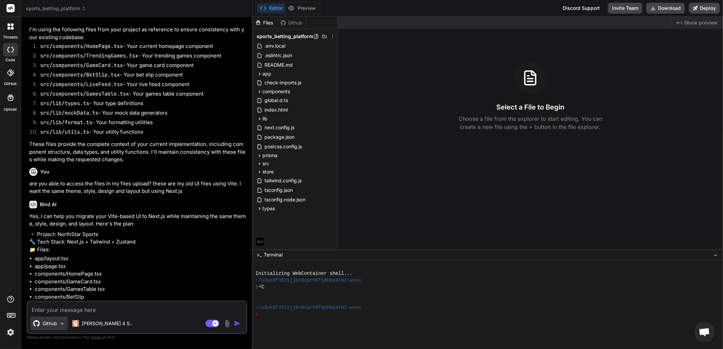
click at [54, 325] on p "Github" at bounding box center [50, 323] width 15 height 7
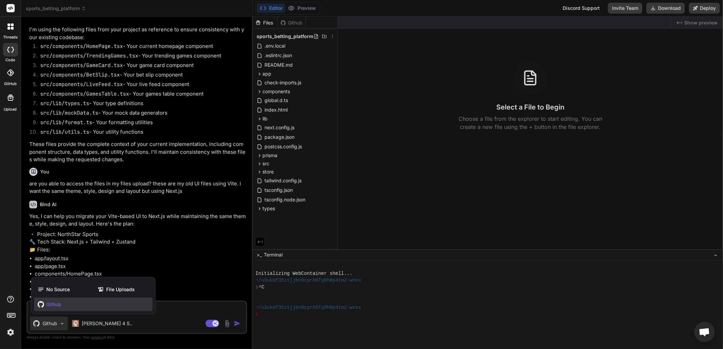
click at [10, 148] on div "threads code GitHub Upload" at bounding box center [10, 174] width 21 height 349
click at [16, 76] on div at bounding box center [10, 72] width 15 height 15
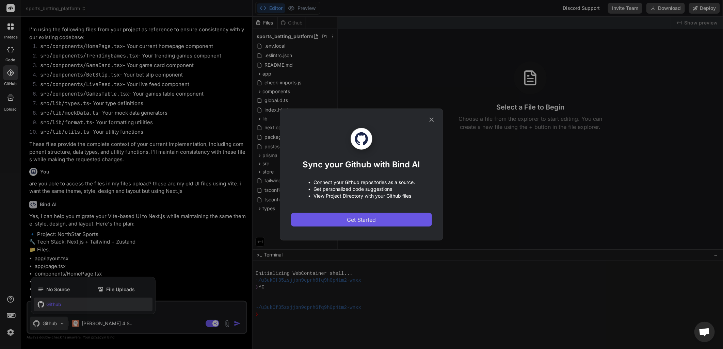
click at [350, 223] on span "Get Started" at bounding box center [361, 220] width 29 height 8
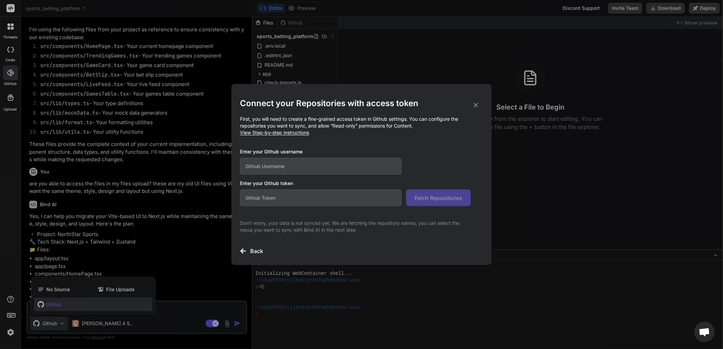
click at [428, 48] on div "Connect your Repositories with access token First, you will need to create a fi…" at bounding box center [361, 174] width 723 height 349
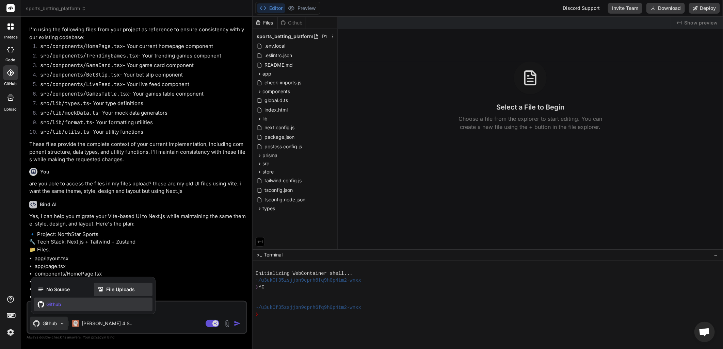
click at [123, 291] on span "File Uploads" at bounding box center [120, 289] width 29 height 7
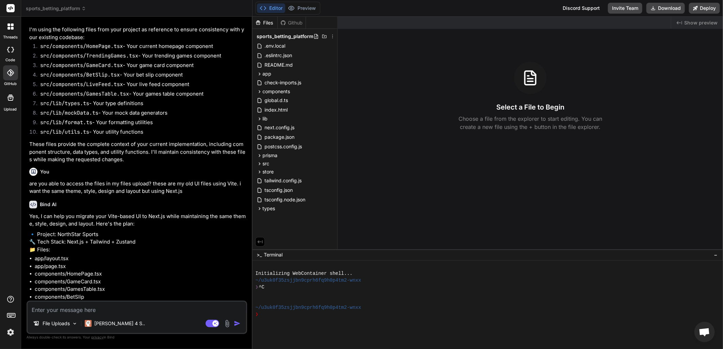
click at [14, 95] on icon at bounding box center [10, 98] width 8 height 8
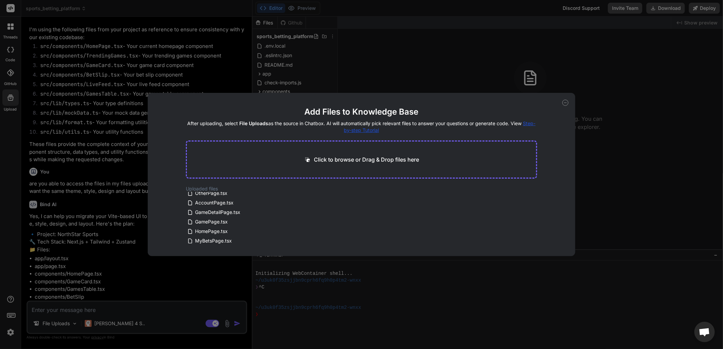
scroll to position [0, 0]
click at [126, 141] on div "Add Files to Knowledge Base After uploading, select File Uploads as the source …" at bounding box center [361, 174] width 723 height 349
type textarea "x"
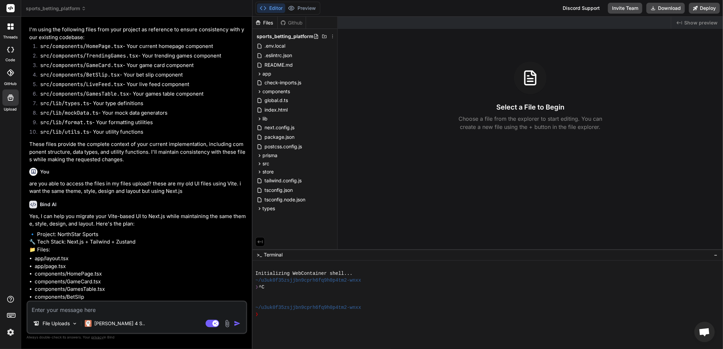
click at [92, 311] on textarea at bounding box center [137, 308] width 219 height 12
type textarea "I"
type textarea "x"
type textarea "I"
type textarea "x"
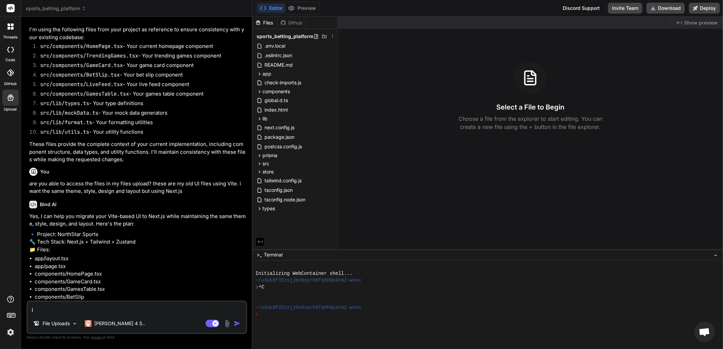
type textarea "I t"
type textarea "x"
type textarea "I th"
type textarea "x"
type textarea "I thi"
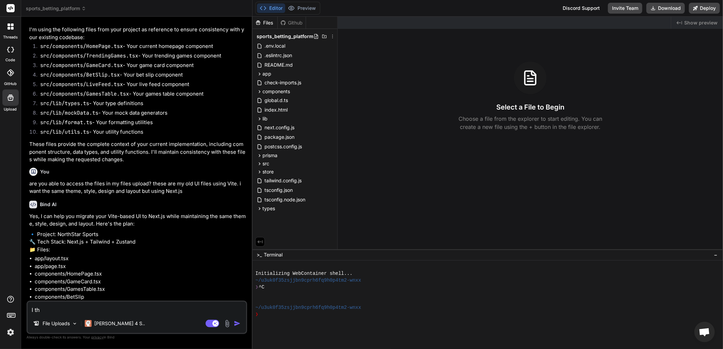
type textarea "x"
type textarea "I thin"
type textarea "x"
type textarea "I think"
type textarea "x"
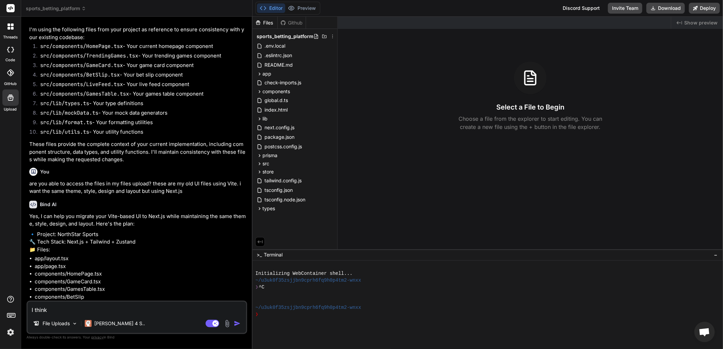
type textarea "I think"
type textarea "x"
type textarea "I think w"
type textarea "x"
type textarea "I think we"
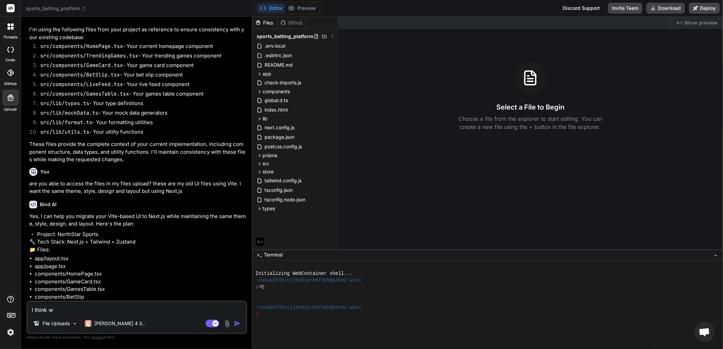
type textarea "x"
type textarea "I think we"
type textarea "x"
type textarea "I think we s"
type textarea "x"
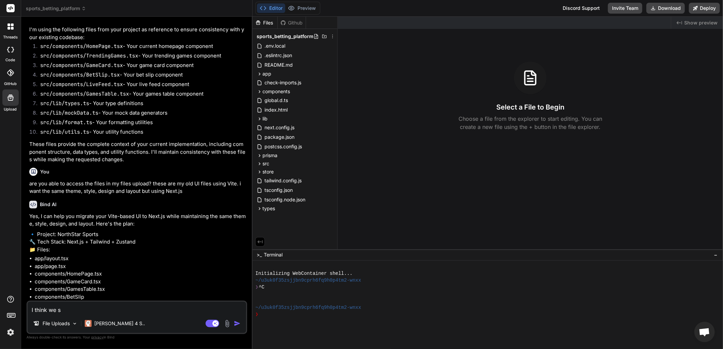
type textarea "I think we sh"
type textarea "x"
type textarea "I think we sho"
type textarea "x"
type textarea "I think we shou"
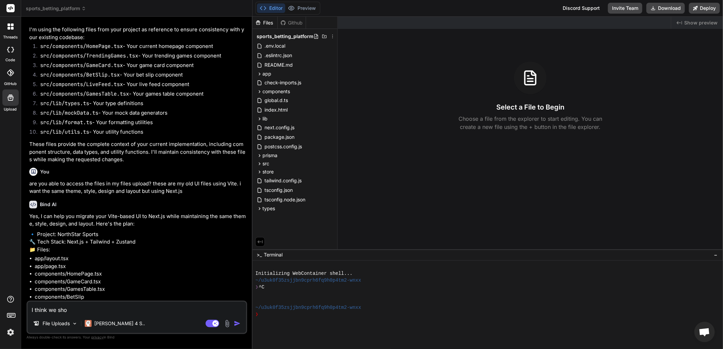
type textarea "x"
type textarea "I think we shoul"
type textarea "x"
type textarea "I think we should"
type textarea "x"
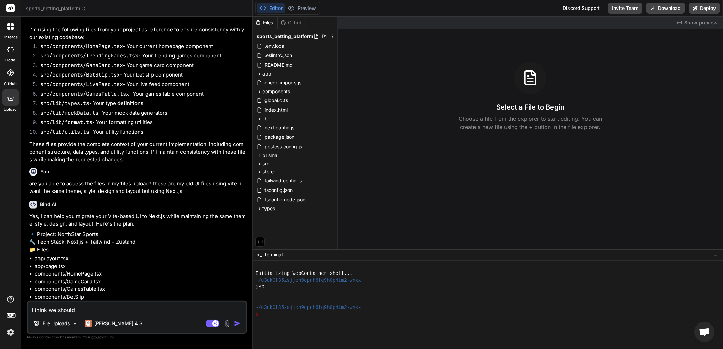
type textarea "I think we should"
type textarea "x"
type textarea "I think we should u"
type textarea "x"
type textarea "I think we should"
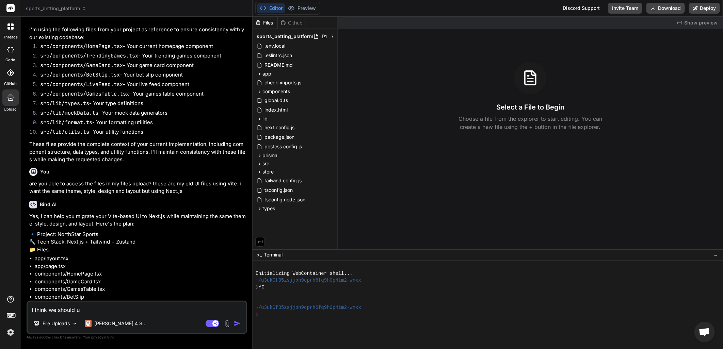
type textarea "x"
type textarea "I think we should j"
type textarea "x"
type textarea "I think we should ju"
type textarea "x"
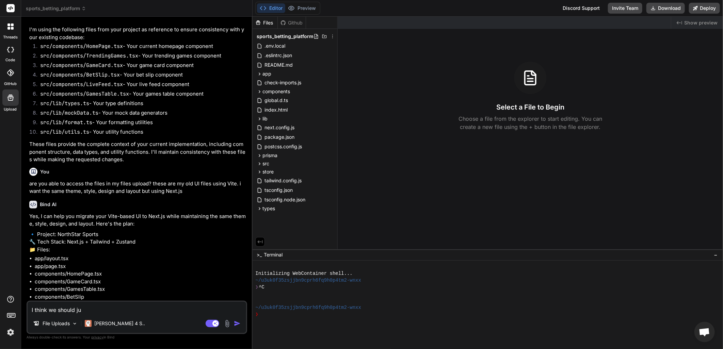
type textarea "I think we should jus"
type textarea "x"
type textarea "I think we should just"
type textarea "x"
type textarea "I think we should just"
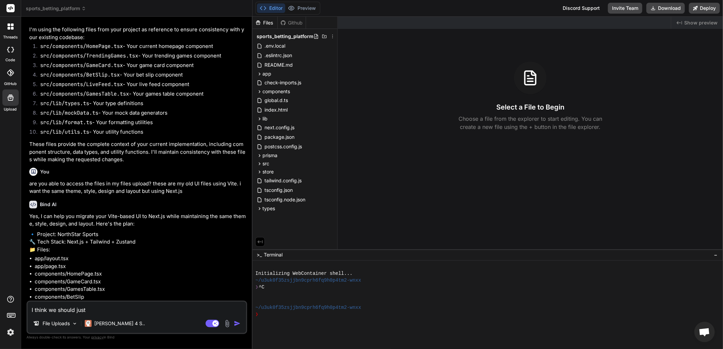
type textarea "x"
type textarea "I think we should just s"
type textarea "x"
type textarea "I think we should just st"
type textarea "x"
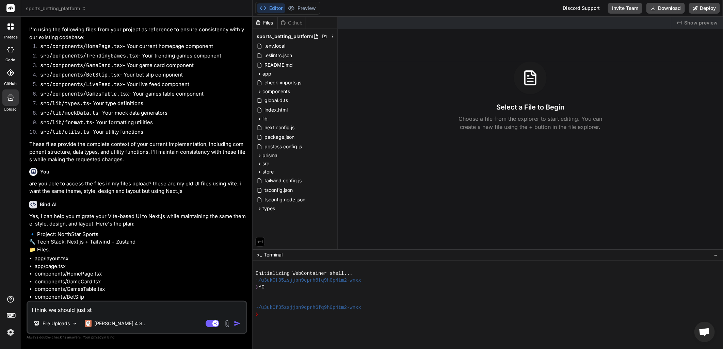
type textarea "I think we should just sta"
type textarea "x"
type textarea "I think we should just star"
type textarea "x"
type textarea "I think we should just start"
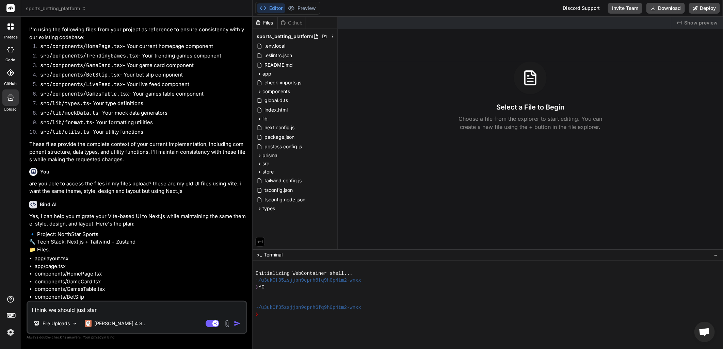
type textarea "x"
type textarea "I think we should just start"
type textarea "x"
type textarea "I think we should just start f"
type textarea "x"
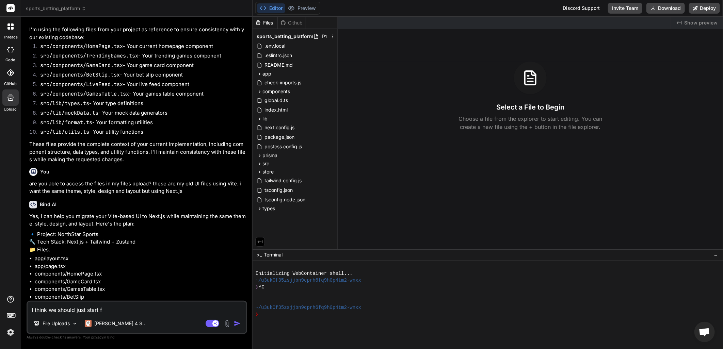
type textarea "I think we should just start fo"
type textarea "x"
type textarea "I think we should just start for"
type textarea "x"
type textarea "I think we should just start form"
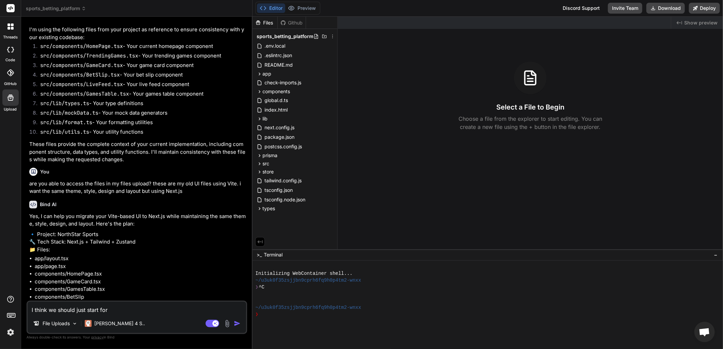
type textarea "x"
type textarea "I think we should just start form"
type textarea "x"
type textarea "I think we should just start form s"
type textarea "x"
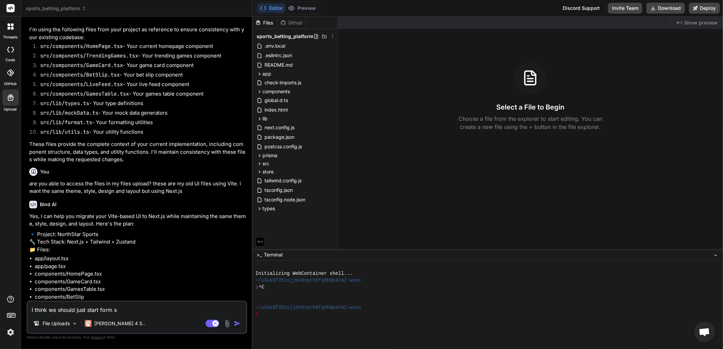
type textarea "I think we should just start form"
type textarea "x"
type textarea "I think we should just start form"
type textarea "x"
type textarea "I think we should just start for"
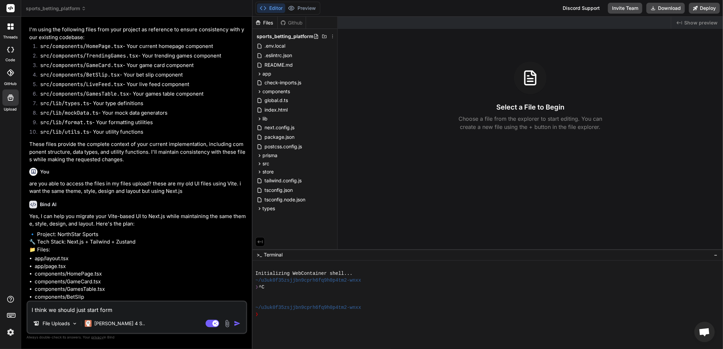
type textarea "x"
type textarea "I think we should just start fo"
type textarea "x"
type textarea "I think we should just start f"
type textarea "x"
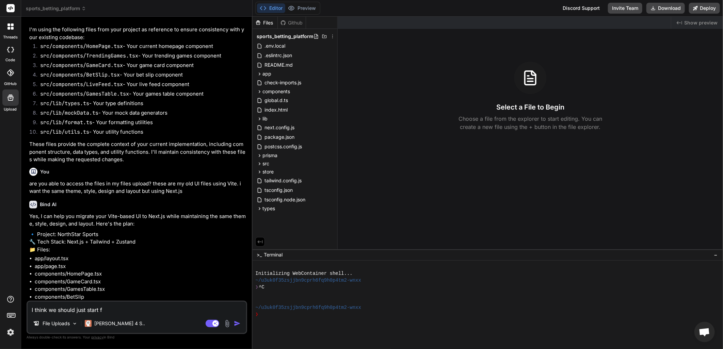
type textarea "I think we should just start fr"
type textarea "x"
type textarea "I think we should just start fro"
type textarea "x"
type textarea "I think we should just start from"
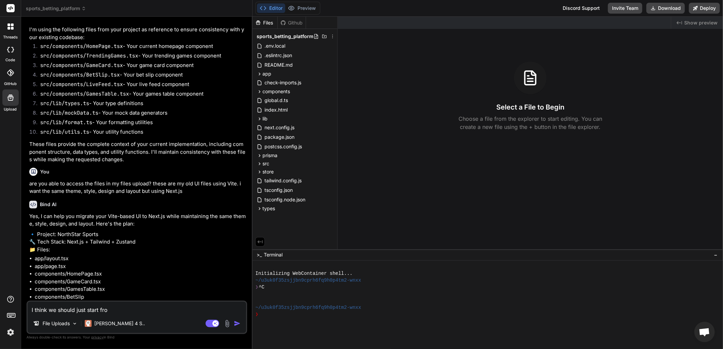
type textarea "x"
type textarea "I think we should just start from"
type textarea "x"
type textarea "I think we should just start from s"
type textarea "x"
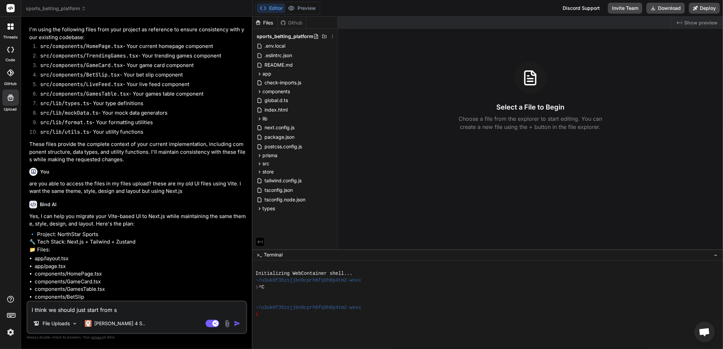
type textarea "I think we should just start from sc"
type textarea "x"
type textarea "I think we should just start from scr"
type textarea "x"
type textarea "I think we should just start from scra"
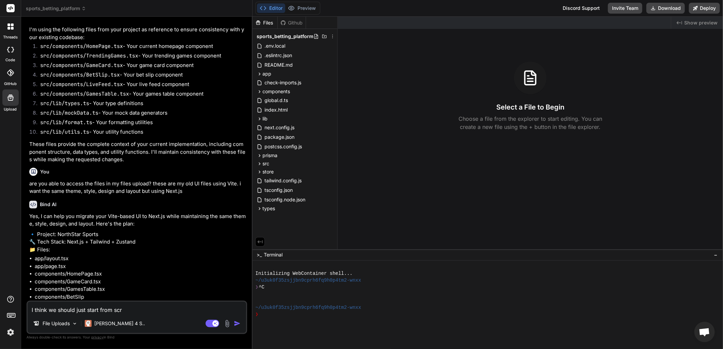
type textarea "x"
type textarea "I think we should just start from scrat"
type textarea "x"
type textarea "I think we should just start from scratc"
type textarea "x"
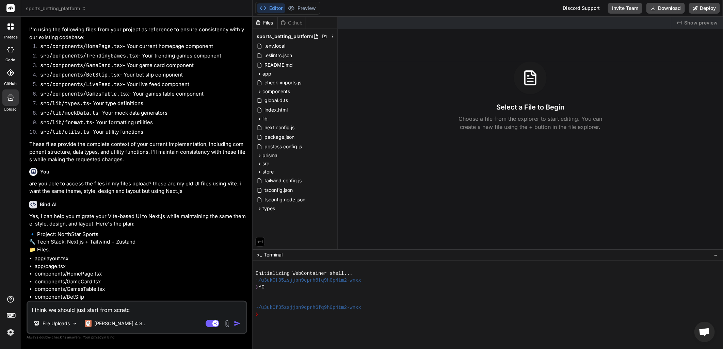
type textarea "I think we should just start from scratch"
type textarea "x"
type textarea "I think we should just start from scratch"
type textarea "x"
type textarea "I think we should just start from scratch b"
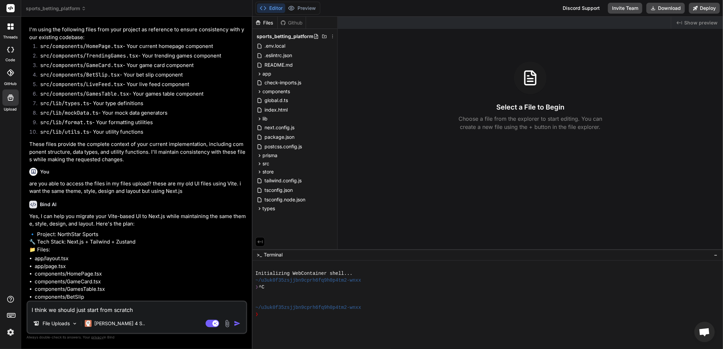
type textarea "x"
type textarea "I think we should just start from scratch be"
type textarea "x"
type textarea "I think we should just start from scratch bec"
type textarea "x"
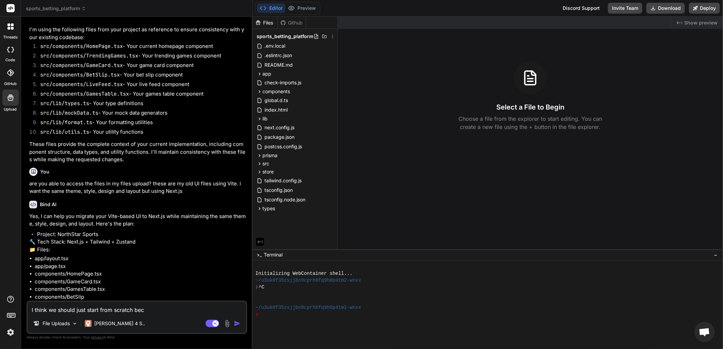
type textarea "I think we should just start from scratch beca"
type textarea "x"
type textarea "I think we should just start from scratch becau"
type textarea "x"
type textarea "I think we should just start from scratch becaus"
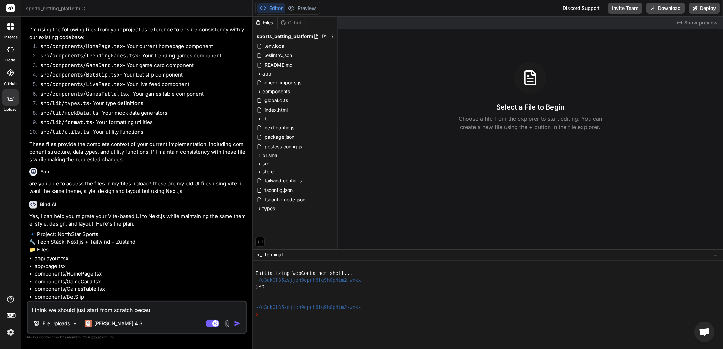
type textarea "x"
type textarea "I think we should just start from scratch because"
type textarea "x"
type textarea "I think we should just start from scratch because"
type textarea "x"
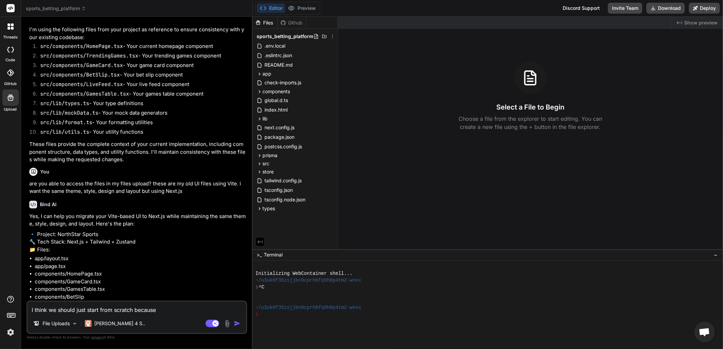
type textarea "I think we should just start from scratch because e"
type textarea "x"
type textarea "I think we should just start from scratch because ev"
type textarea "x"
type textarea "I think we should just start from scratch because eve"
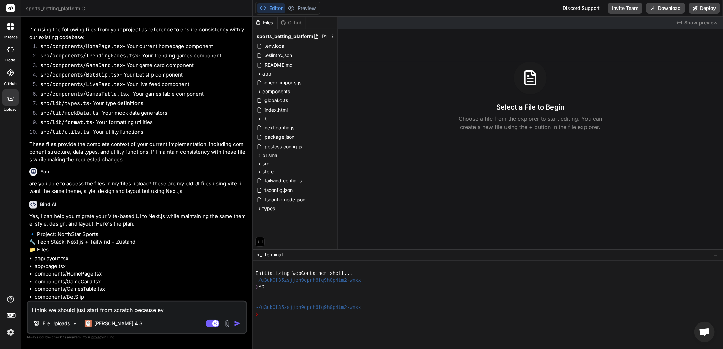
type textarea "x"
type textarea "I think we should just start from scratch because ever"
type textarea "x"
type textarea "I think we should just start from scratch because every"
type textarea "x"
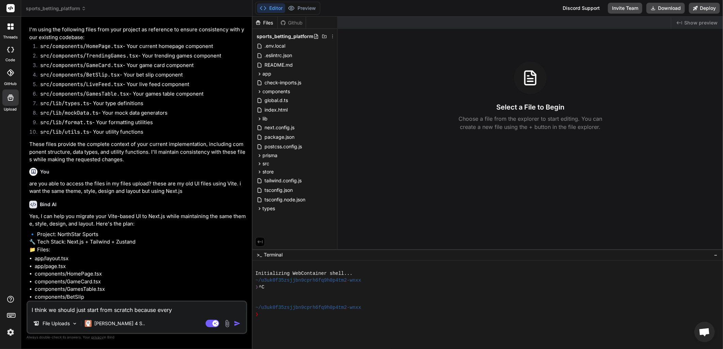
type textarea "I think we should just start from scratch because every"
type textarea "x"
type textarea "I think we should just start from scratch because every o"
type textarea "x"
type textarea "I think we should just start from scratch because every ot"
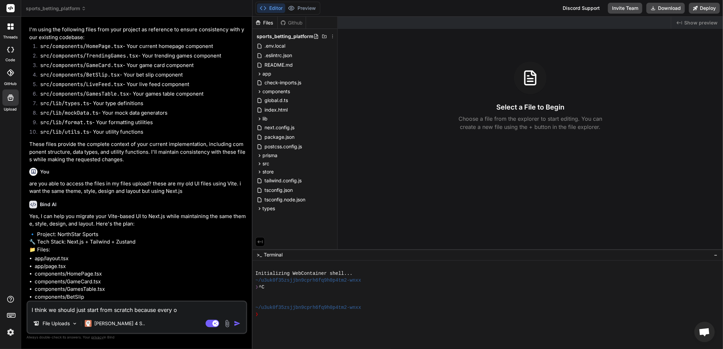
type textarea "x"
type textarea "I think we should just start from scratch because every oth"
type textarea "x"
type textarea "I think we should just start from scratch because every othe"
type textarea "x"
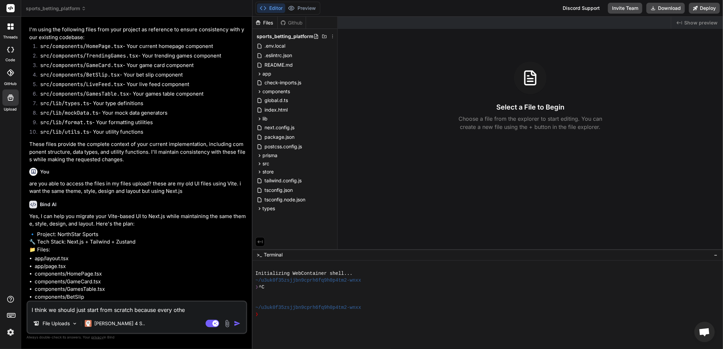
type textarea "I think we should just start from scratch because every other"
type textarea "x"
type textarea "I think we should just start from scratch because every other"
type textarea "x"
type textarea "I think we should just start from scratch because every other t"
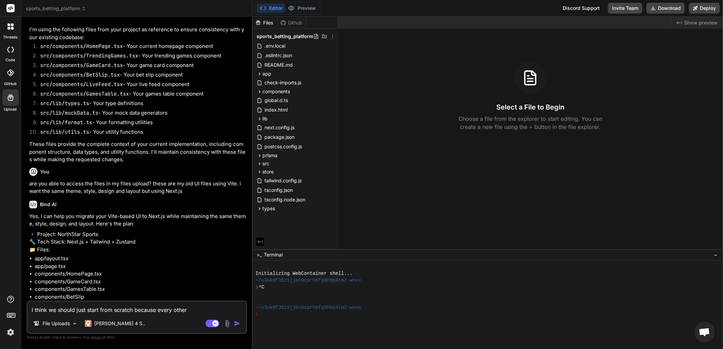
type textarea "x"
type textarea "I think we should just start from scratch because every other ti"
type textarea "x"
type textarea "I think we should just start from scratch because every other tim"
type textarea "x"
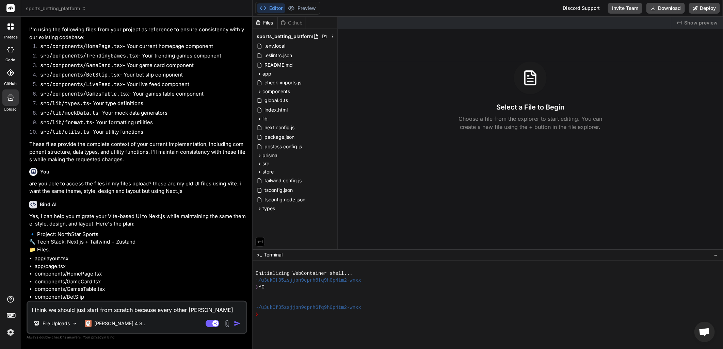
type textarea "I think we should just start from scratch because every other time"
type textarea "x"
type textarea "I think we should just start from scratch because every other time"
type textarea "x"
type textarea "I think we should just start from scratch because every other time w"
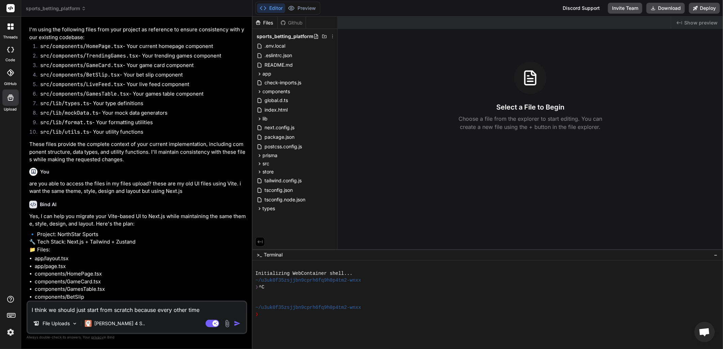
type textarea "x"
type textarea "I think we should just start from scratch because every other time we"
type textarea "x"
type textarea "I think we should just start from scratch because every other time we"
type textarea "x"
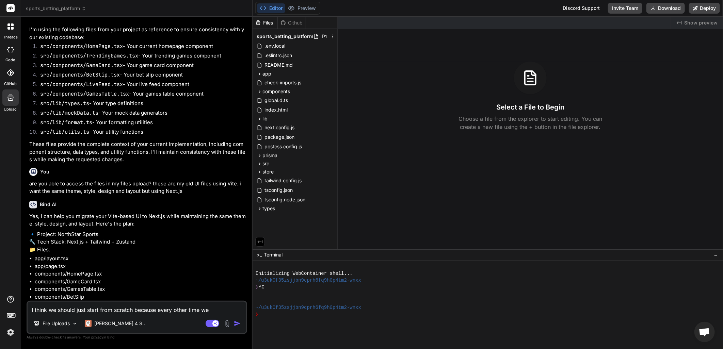
type textarea "I think we should just start from scratch because every other time we h"
type textarea "x"
type textarea "I think we should just start from scratch because every other time we ha"
type textarea "x"
type textarea "I think we should just start from scratch because every other time we hav"
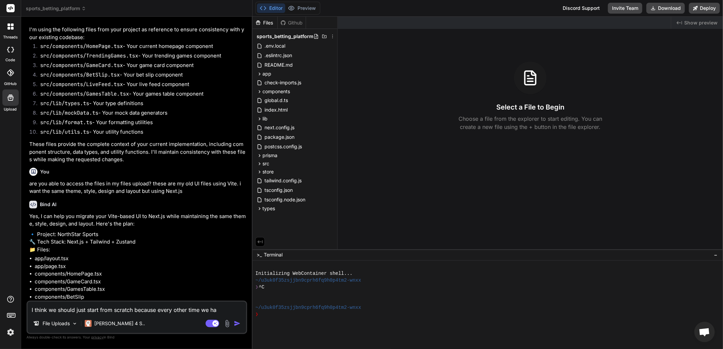
type textarea "x"
type textarea "I think we should just start from scratch because every other time we have"
type textarea "x"
type textarea "I think we should just start from scratch because every other time we have"
type textarea "x"
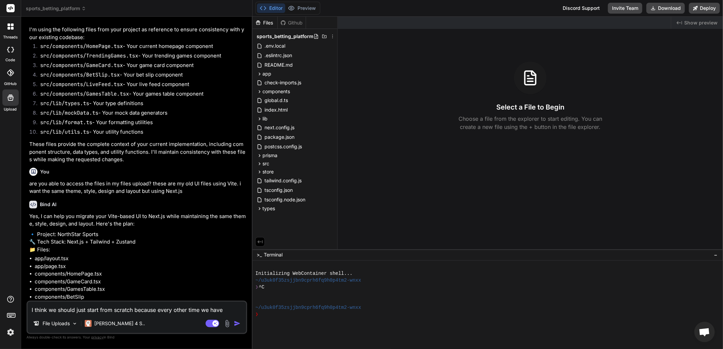
type textarea "I think we should just start from scratch because every other time we have i"
type textarea "x"
type textarea "I think we should just start from scratch because every other time we have is"
type textarea "x"
type textarea "I think we should just start from scratch because every other time we have iss"
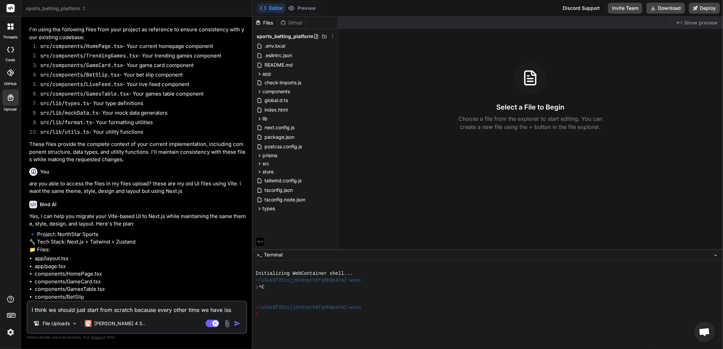
type textarea "x"
type textarea "I think we should just start from scratch because every other time we have issu"
type textarea "x"
type textarea "I think we should just start from scratch because every other time we have issue"
type textarea "x"
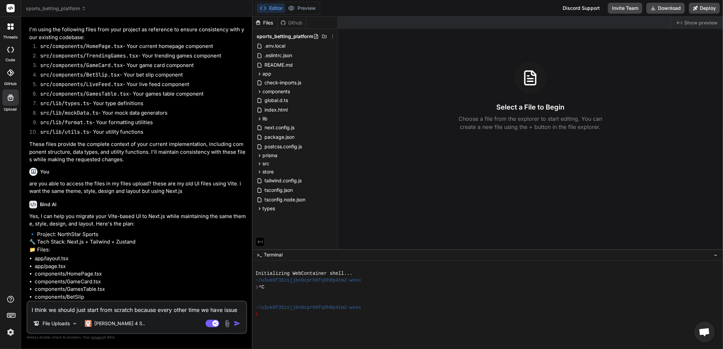
type textarea "I think we should just start from scratch because every other time we have issu…"
type textarea "x"
type textarea "I think we should just start from scratch because every other time we have issu…"
type textarea "x"
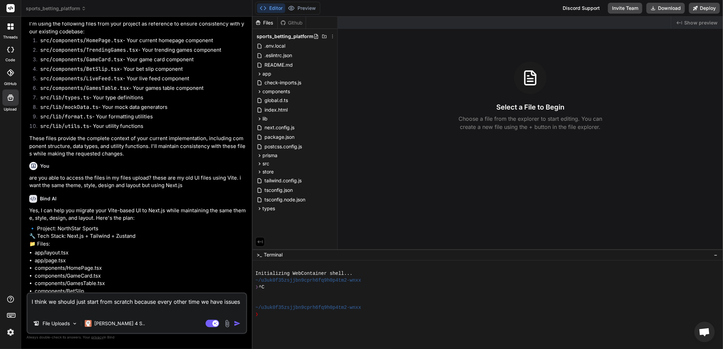
type textarea "I think we should just start from scratch because every other time we have issu…"
type textarea "x"
type textarea "I think we should just start from scratch because every other time we have issu…"
type textarea "x"
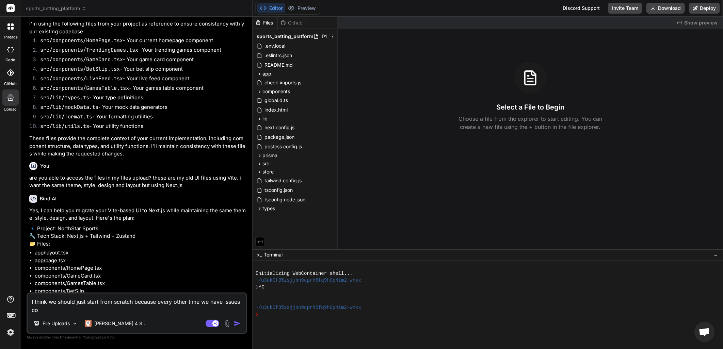
type textarea "I think we should just start from scratch because every other time we have issu…"
type textarea "x"
type textarea "I think we should just start from scratch because every other time we have issu…"
type textarea "x"
type textarea "I think we should just start from scratch because every other time we have issu…"
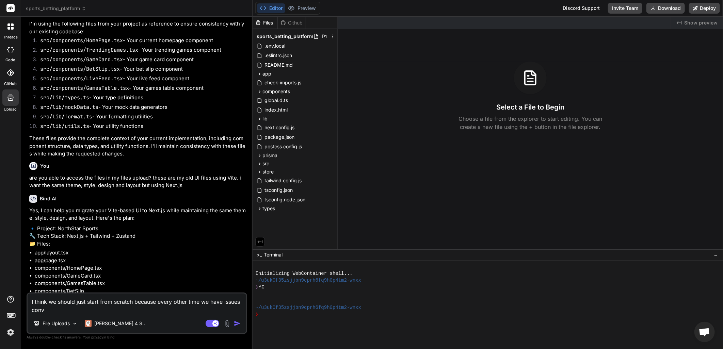
type textarea "x"
type textarea "I think we should just start from scratch because every other time we have issu…"
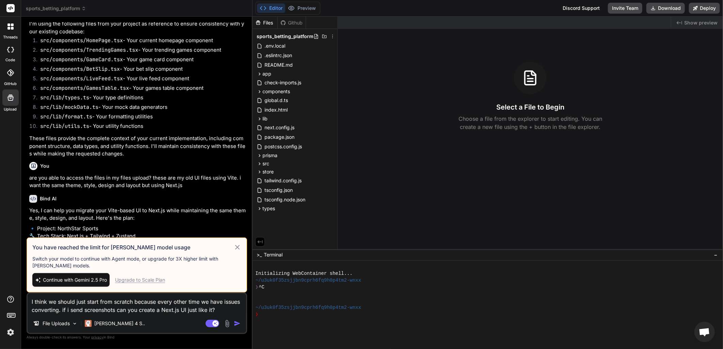
click at [77, 280] on span "Continue with Gemini 2.5 Pro" at bounding box center [75, 280] width 64 height 7
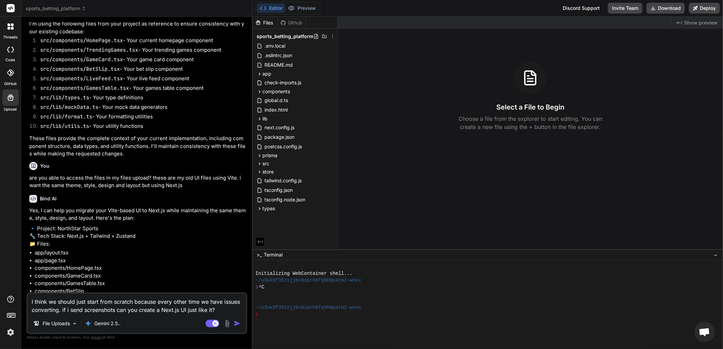
click at [240, 323] on img "button" at bounding box center [237, 323] width 7 height 7
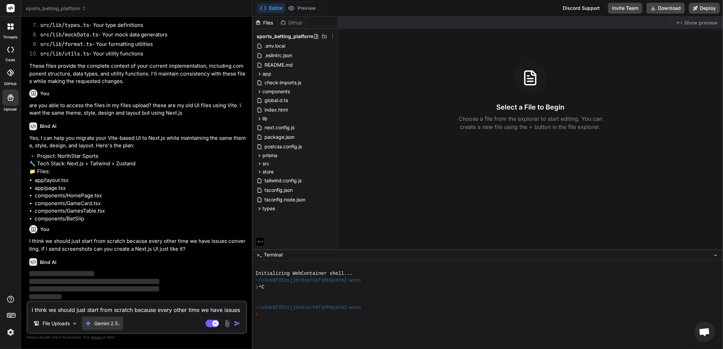
click at [110, 325] on p "Gemini 2.5.." at bounding box center [107, 323] width 26 height 7
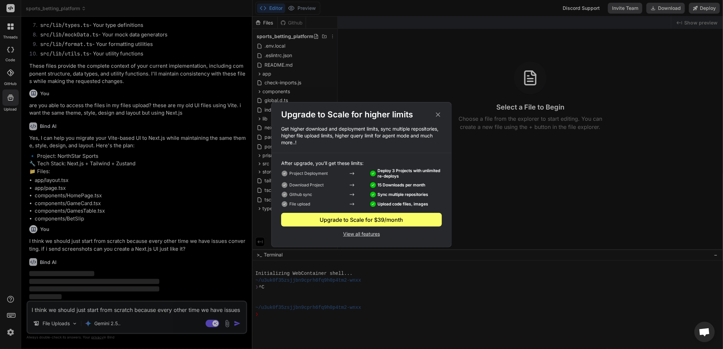
click at [195, 169] on div "Upgrade to Scale for higher limits Get higher download and deployment limits, s…" at bounding box center [361, 174] width 723 height 349
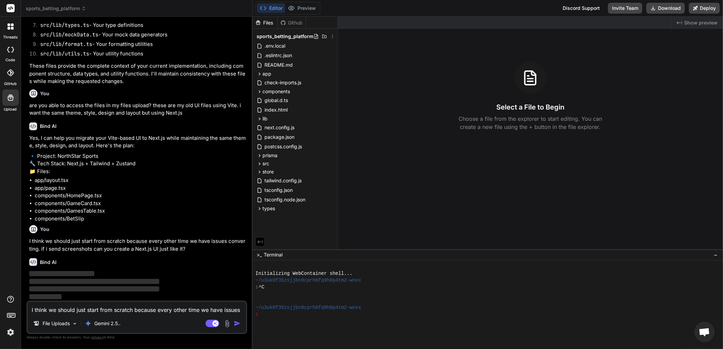
click at [227, 322] on img at bounding box center [227, 324] width 8 height 8
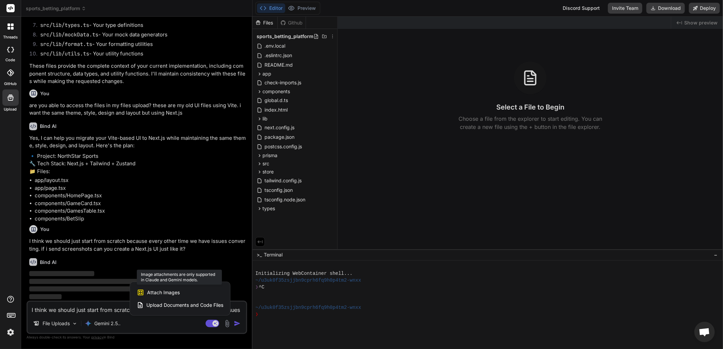
click at [181, 291] on div "Attach Images Image attachments are only supported in Claude and Gemini models." at bounding box center [180, 292] width 86 height 13
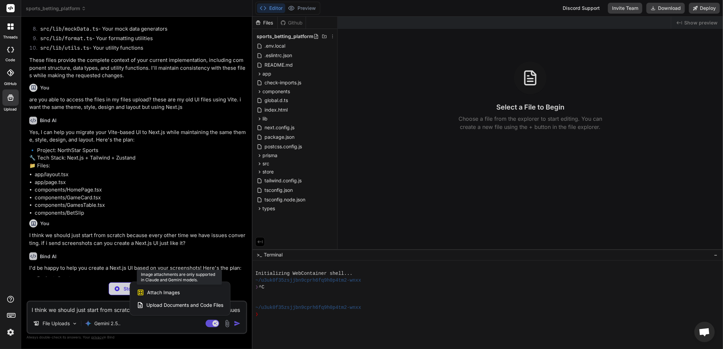
click at [154, 290] on span "Attach Images" at bounding box center [163, 292] width 33 height 7
click at [155, 290] on span "Attach Images" at bounding box center [163, 292] width 33 height 7
click at [155, 291] on span "Attach Images" at bounding box center [163, 292] width 33 height 7
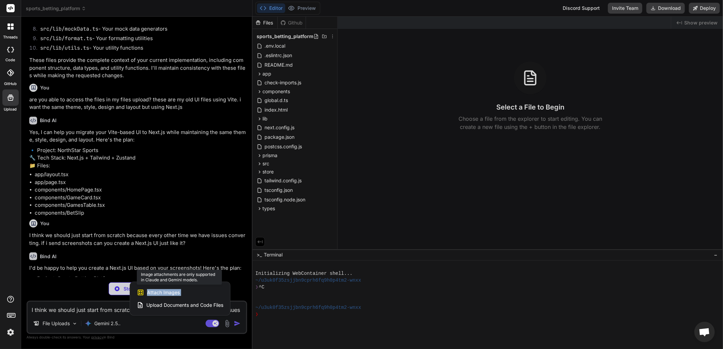
click at [155, 291] on span "Attach Images" at bounding box center [163, 292] width 33 height 7
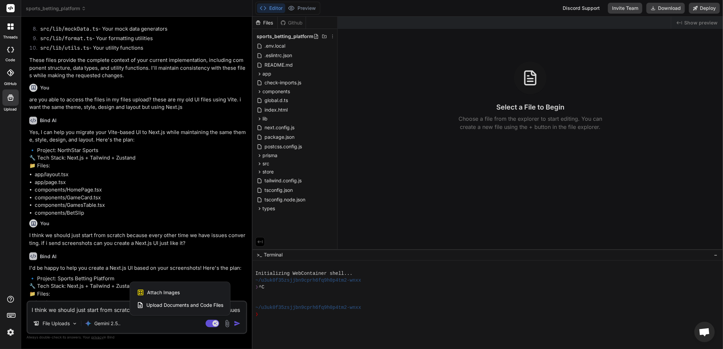
click at [148, 322] on div at bounding box center [361, 174] width 723 height 349
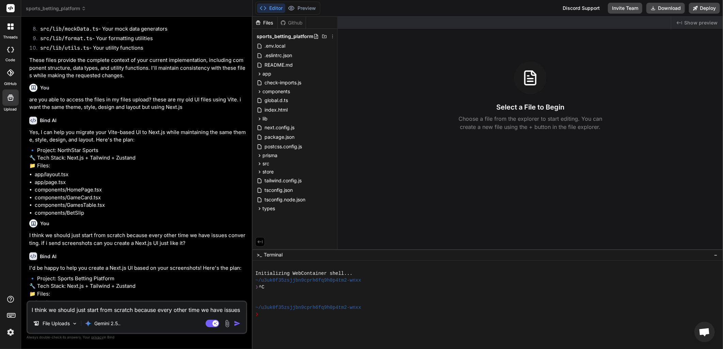
scroll to position [683, 0]
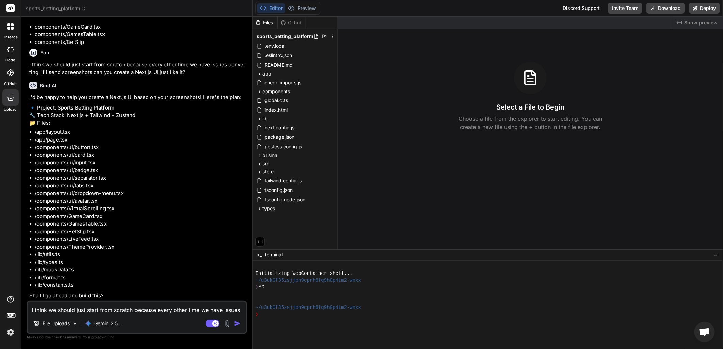
click at [99, 310] on textarea "I think we should just start from scratch because every other time we have issu…" at bounding box center [137, 308] width 219 height 12
click at [13, 101] on icon at bounding box center [10, 98] width 8 height 8
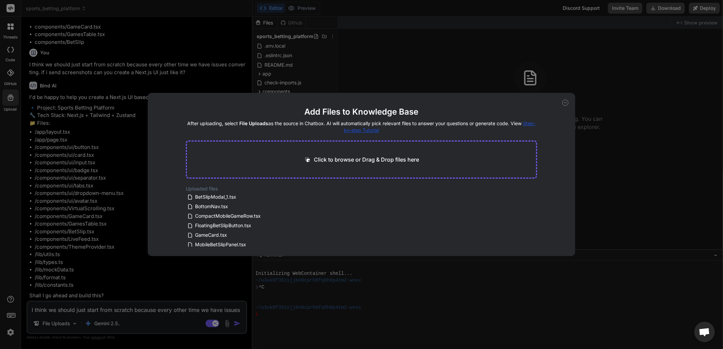
click at [369, 164] on p "Click to browse or Drag & Drop files here" at bounding box center [366, 160] width 105 height 8
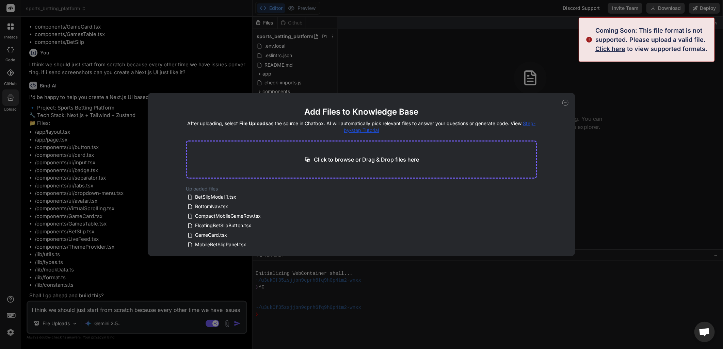
click at [482, 64] on div "Add Files to Knowledge Base After uploading, select File Uploads as the source …" at bounding box center [361, 174] width 723 height 349
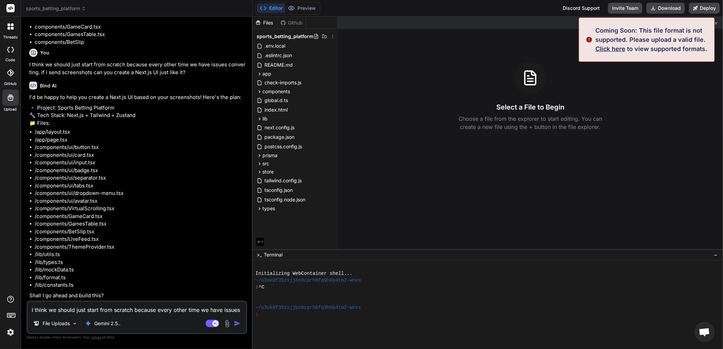
click at [106, 310] on textarea "I think we should just start from scratch because every other time we have issu…" at bounding box center [137, 308] width 219 height 12
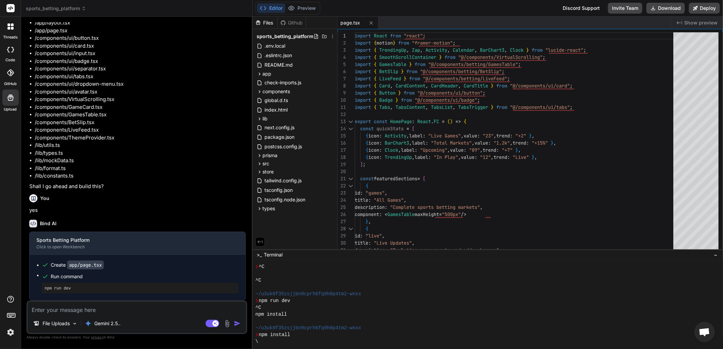
scroll to position [792, 0]
click at [130, 311] on textarea at bounding box center [137, 308] width 219 height 12
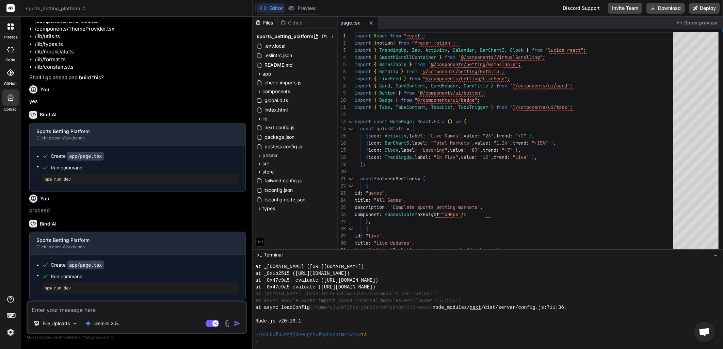
scroll to position [354, 0]
click at [74, 313] on textarea at bounding box center [137, 308] width 219 height 12
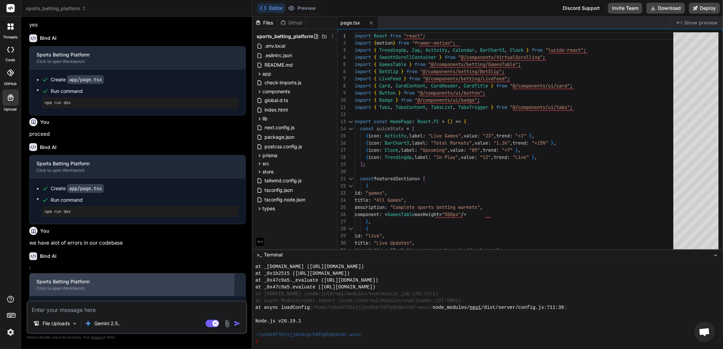
scroll to position [1022, 0]
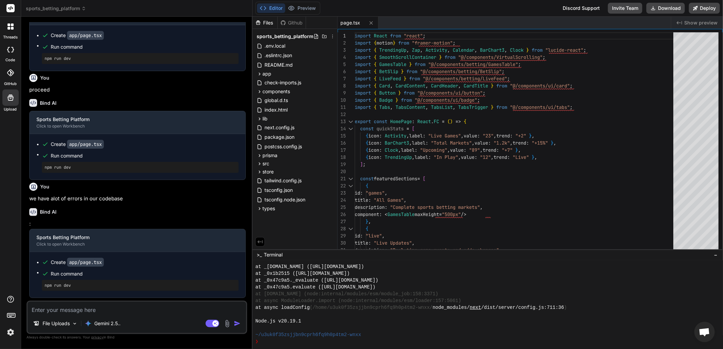
click at [94, 312] on textarea at bounding box center [137, 308] width 219 height 12
click at [90, 314] on textarea at bounding box center [137, 308] width 219 height 12
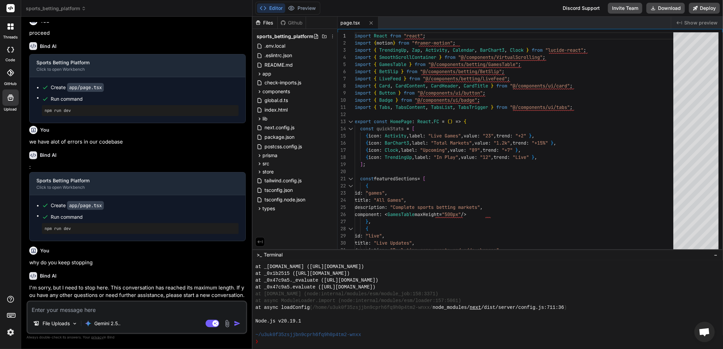
scroll to position [1079, 0]
click at [10, 26] on icon at bounding box center [10, 26] width 6 height 6
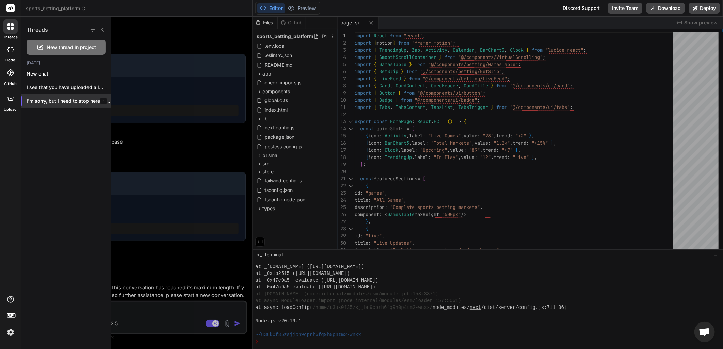
click at [101, 101] on icon "button" at bounding box center [103, 101] width 4 height 4
click at [127, 127] on div "Delete" at bounding box center [132, 129] width 67 height 14
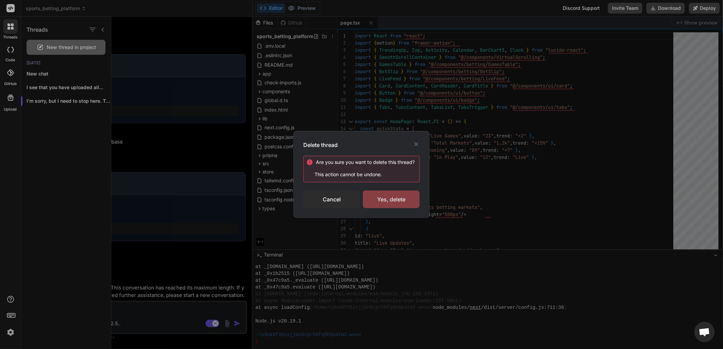
click at [386, 204] on div "Yes, delete" at bounding box center [391, 200] width 57 height 18
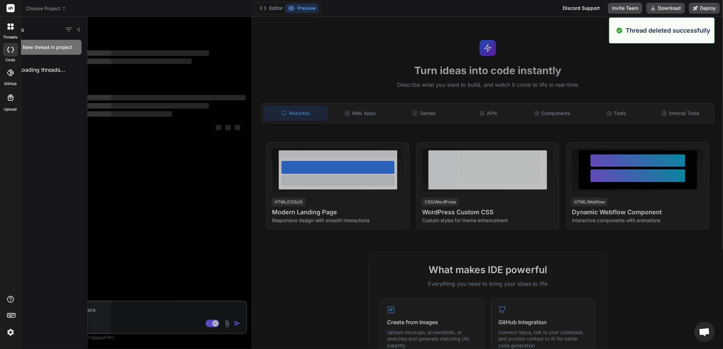
scroll to position [0, 0]
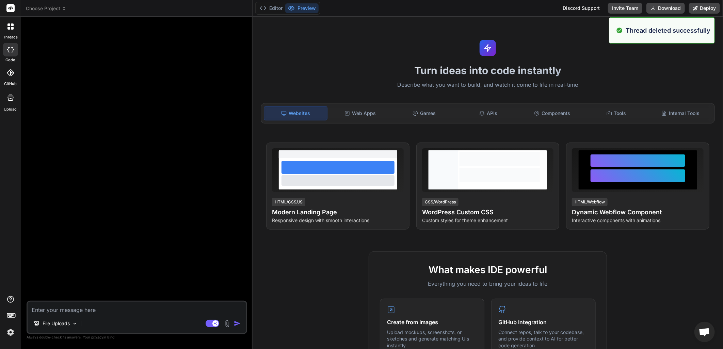
click at [13, 26] on icon at bounding box center [12, 24] width 3 height 3
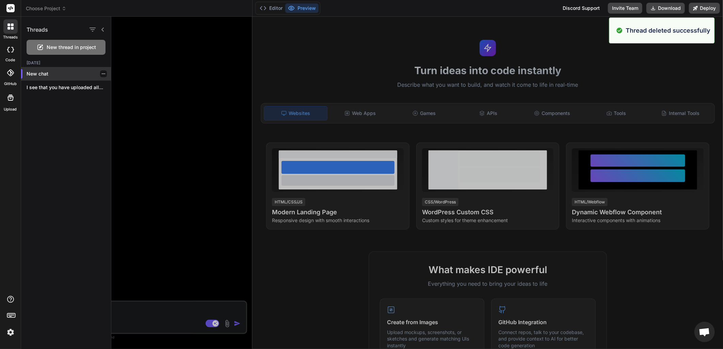
scroll to position [551, 0]
click at [102, 87] on icon "button" at bounding box center [103, 87] width 3 height 1
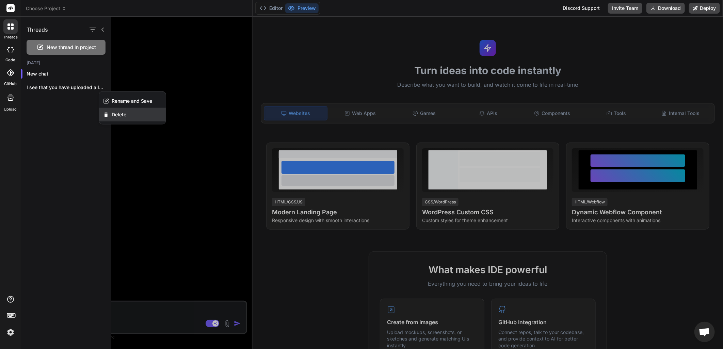
click at [133, 117] on div "Delete" at bounding box center [132, 115] width 67 height 14
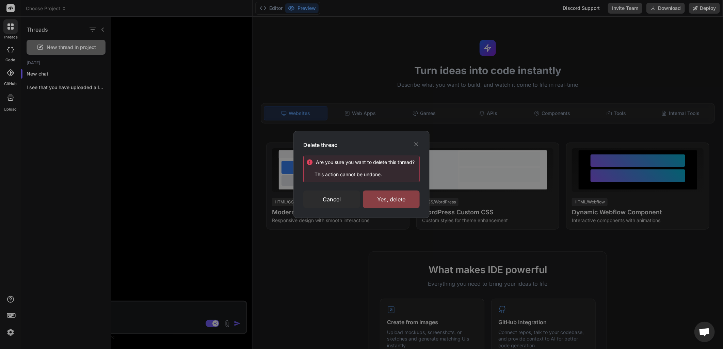
click at [387, 199] on div "Yes, delete" at bounding box center [391, 200] width 57 height 18
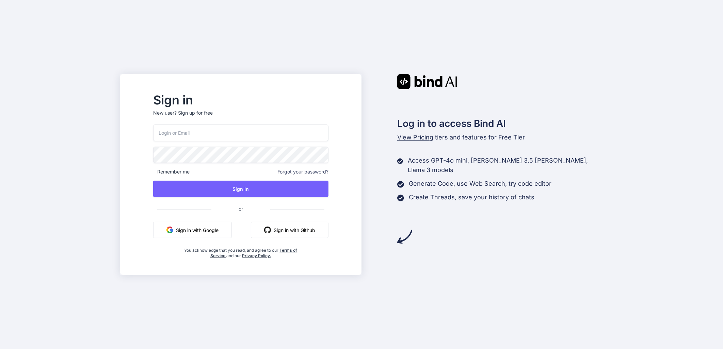
type input "[EMAIL_ADDRESS][DOMAIN_NAME]"
click at [297, 226] on button "Sign in with Github" at bounding box center [290, 230] width 78 height 16
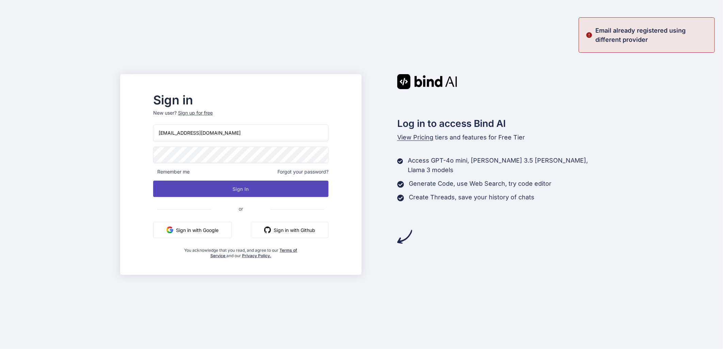
click at [226, 192] on button "Sign In" at bounding box center [240, 189] width 175 height 16
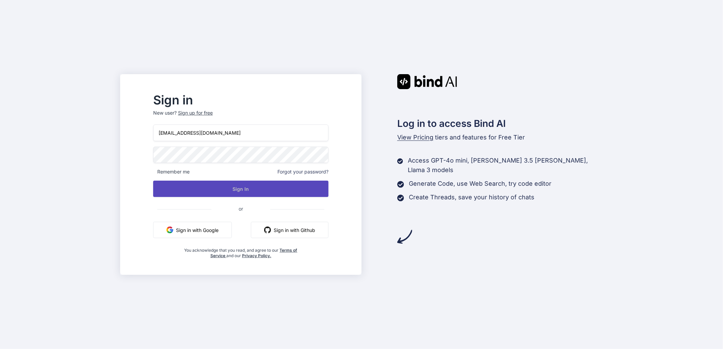
click at [226, 192] on button "Sign In" at bounding box center [240, 189] width 175 height 16
